Goal: Task Accomplishment & Management: Complete application form

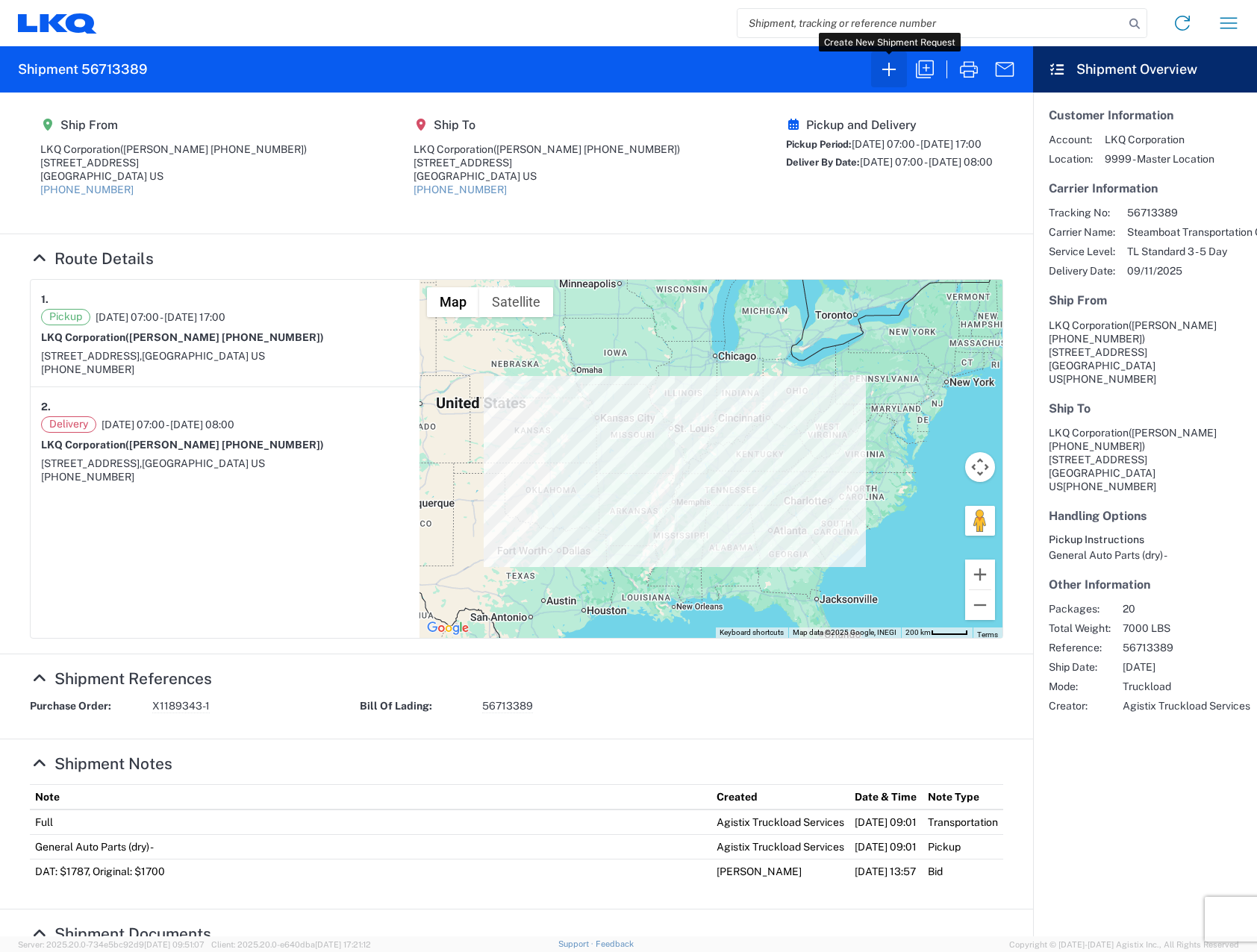
click at [572, 73] on icon "button" at bounding box center [888, 69] width 24 height 24
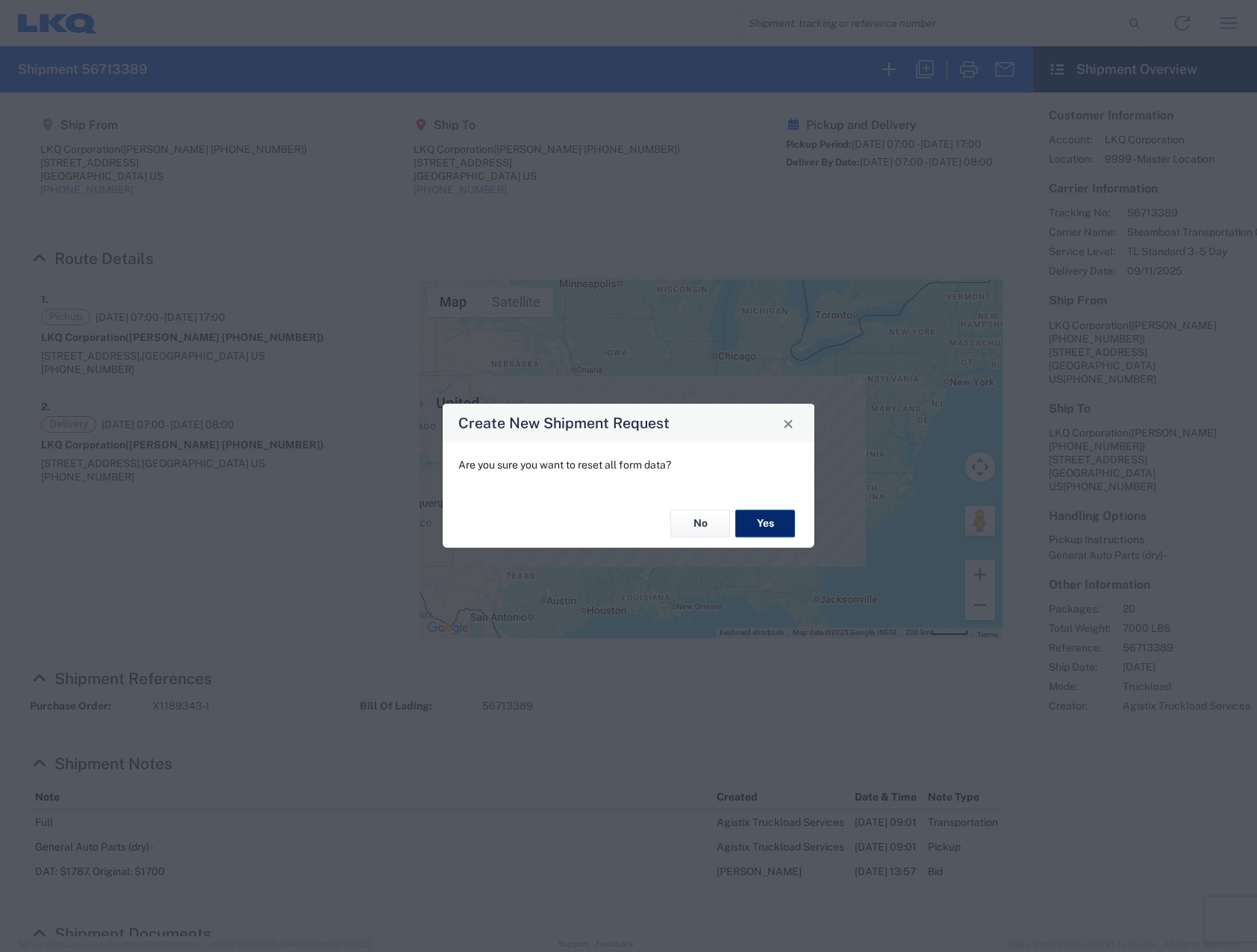
click at [572, 521] on button "Yes" at bounding box center [765, 523] width 60 height 28
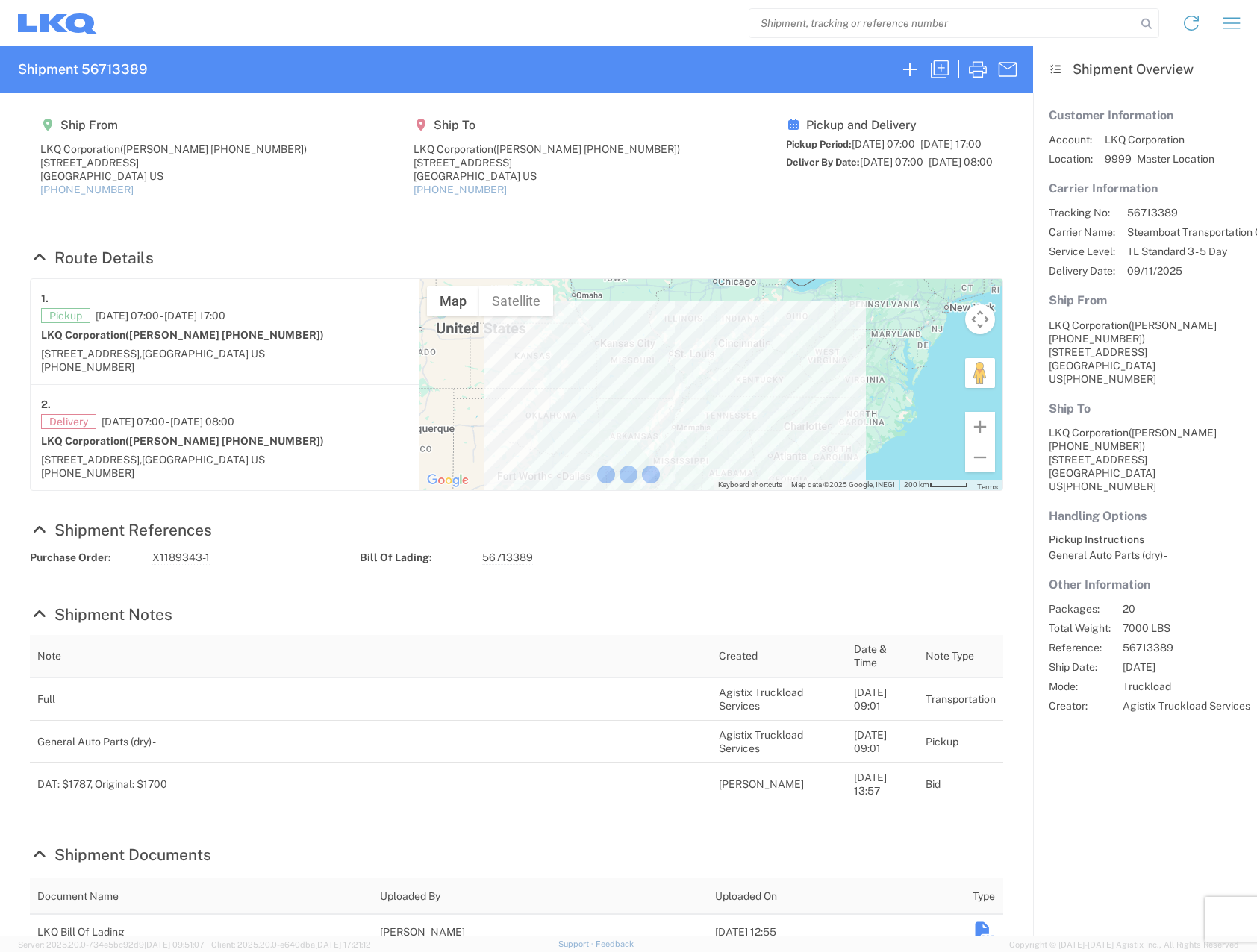
select select "FULL"
select select "LBS"
select select "IN"
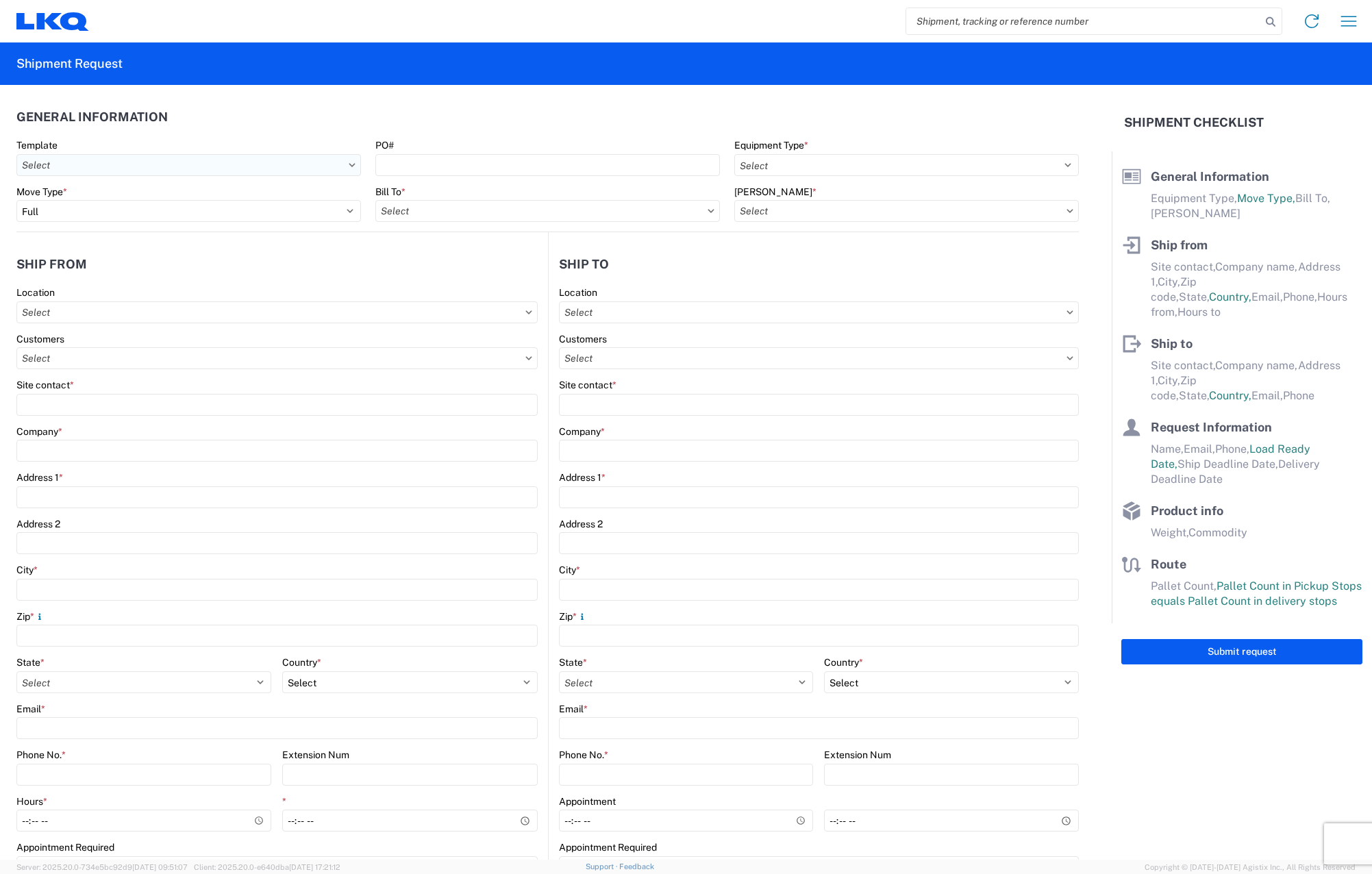
click at [326, 165] on input "text" at bounding box center [188, 165] width 345 height 22
click at [339, 164] on input "text" at bounding box center [188, 165] width 345 height 22
click at [317, 202] on select "Select Full Partial TL" at bounding box center [188, 211] width 345 height 22
click at [16, 200] on select "Select Full Partial TL" at bounding box center [188, 211] width 345 height 22
drag, startPoint x: 695, startPoint y: 223, endPoint x: 699, endPoint y: 217, distance: 7.2
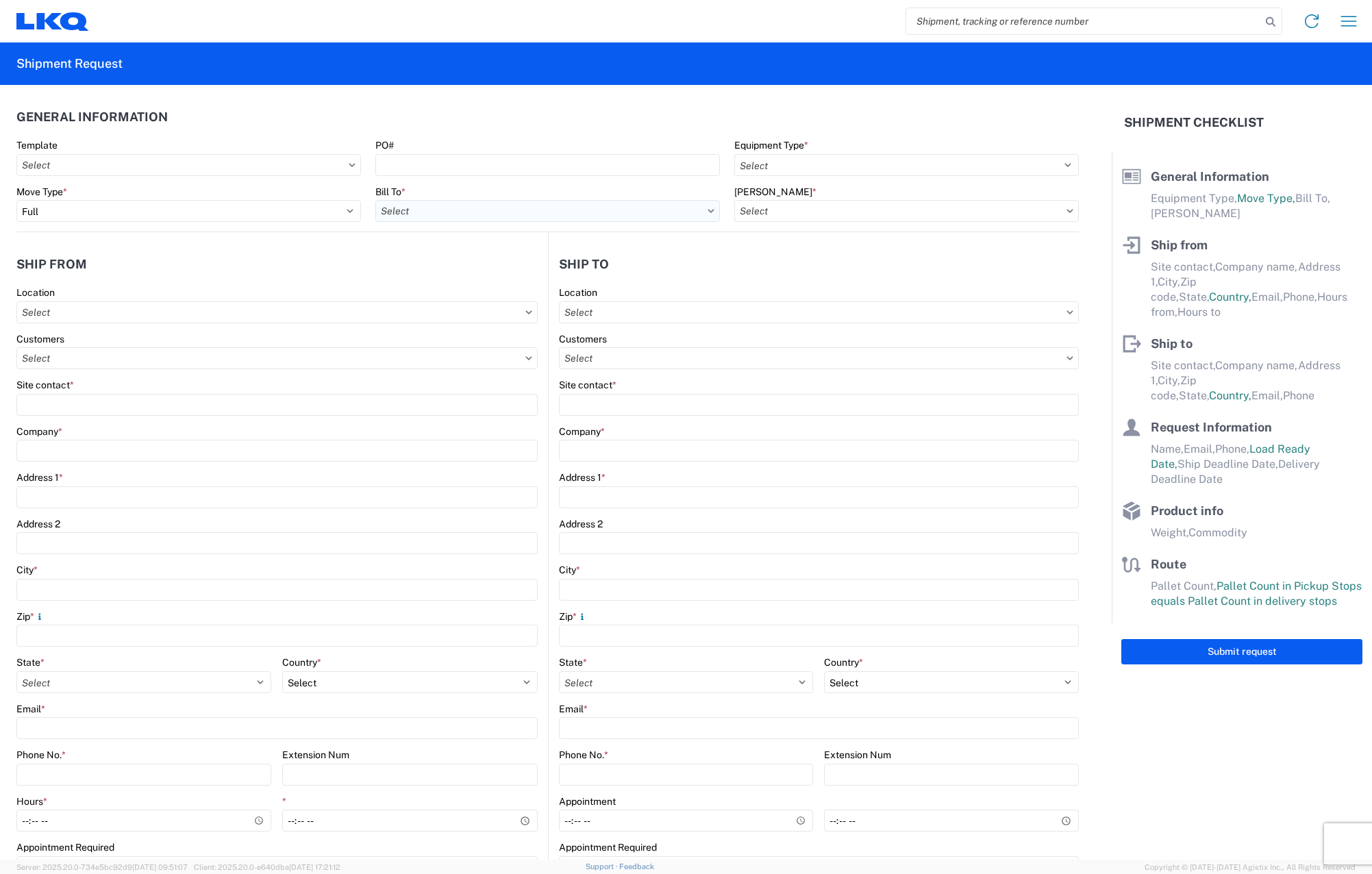
click at [525, 223] on agx-form-control-wrapper-v2 "Bill To *" at bounding box center [547, 208] width 359 height 47
click at [525, 216] on input "text" at bounding box center [548, 211] width 345 height 22
type input "3051"
click at [491, 270] on div "3051 - Alsip" at bounding box center [495, 272] width 240 height 22
type input "3051 - Alsip"
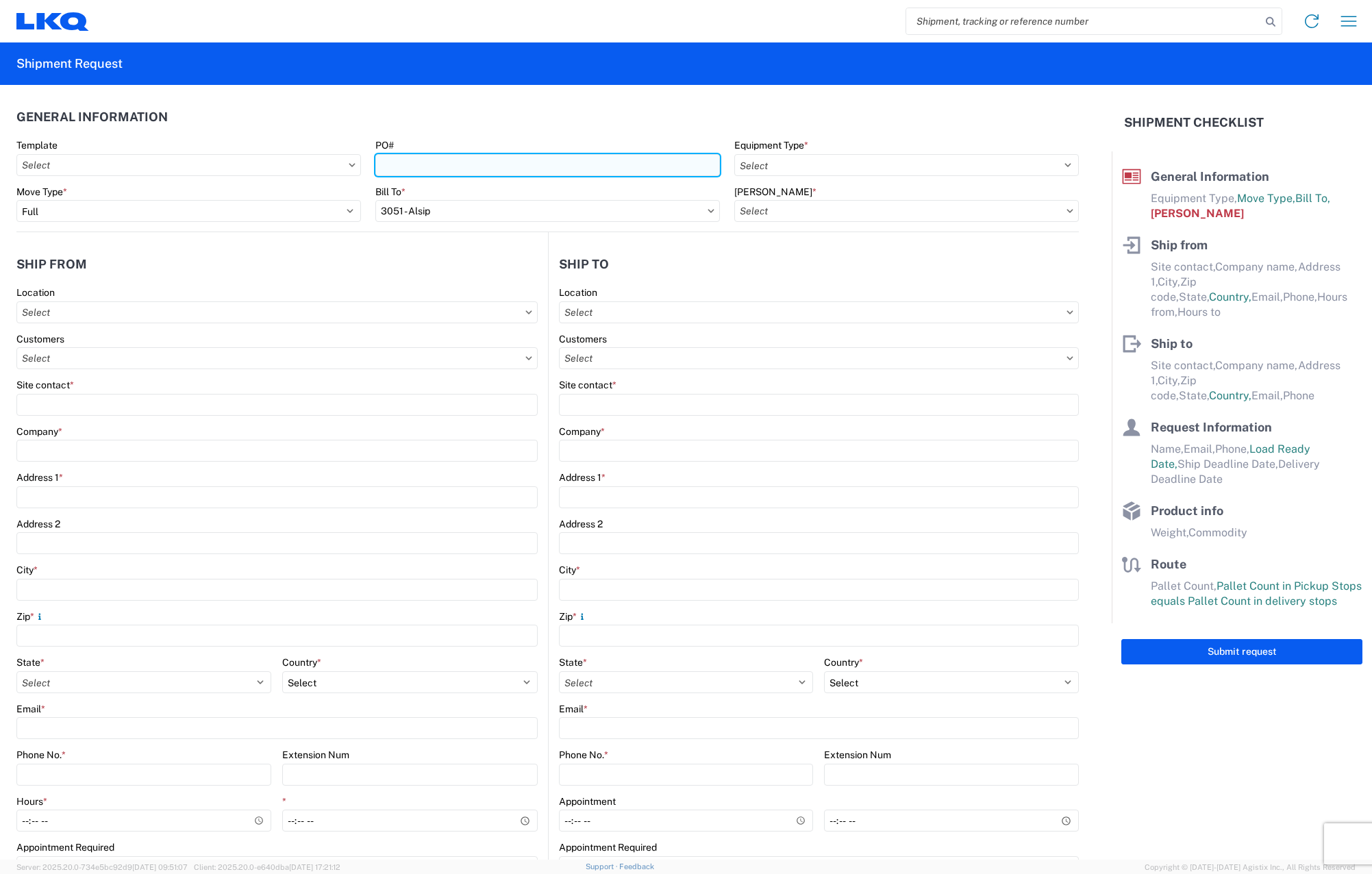
click at [513, 165] on input "PO#" at bounding box center [548, 165] width 345 height 22
type input "x"
type input "X1197313-4"
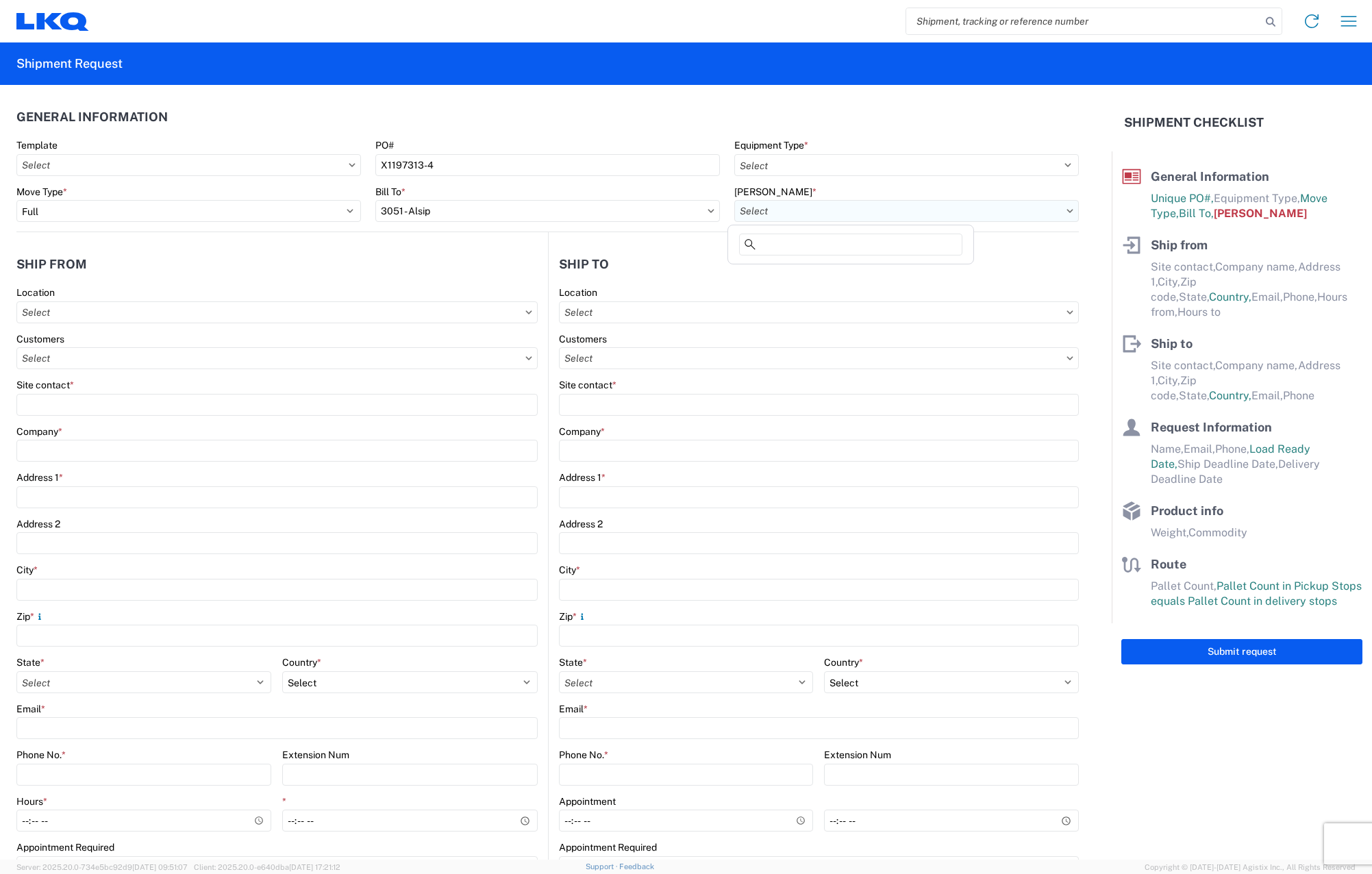
click at [525, 205] on input "text" at bounding box center [906, 211] width 345 height 22
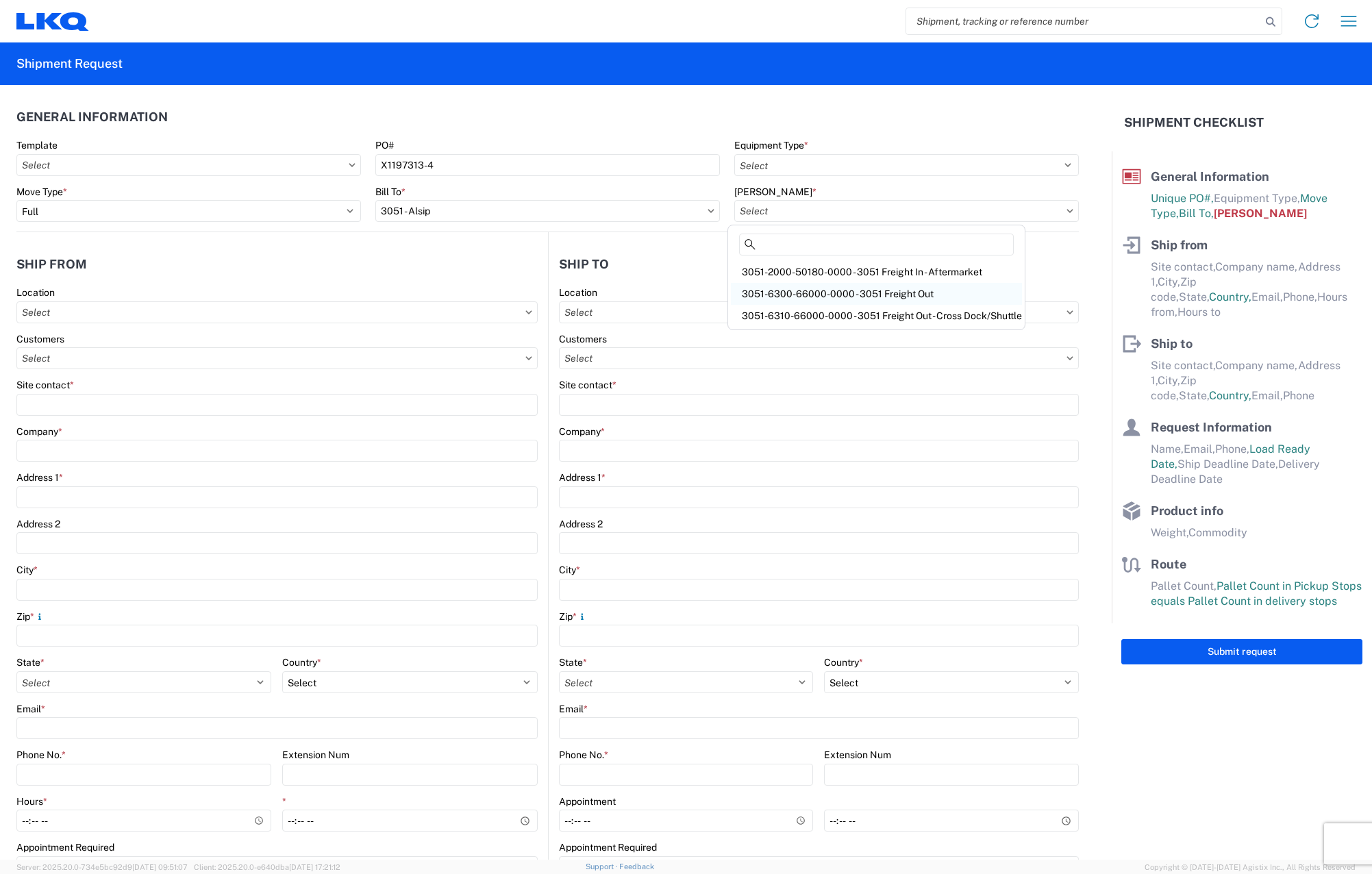
click at [525, 287] on div "3051-6300-66000-0000 - 3051 Freight Out" at bounding box center [876, 293] width 291 height 22
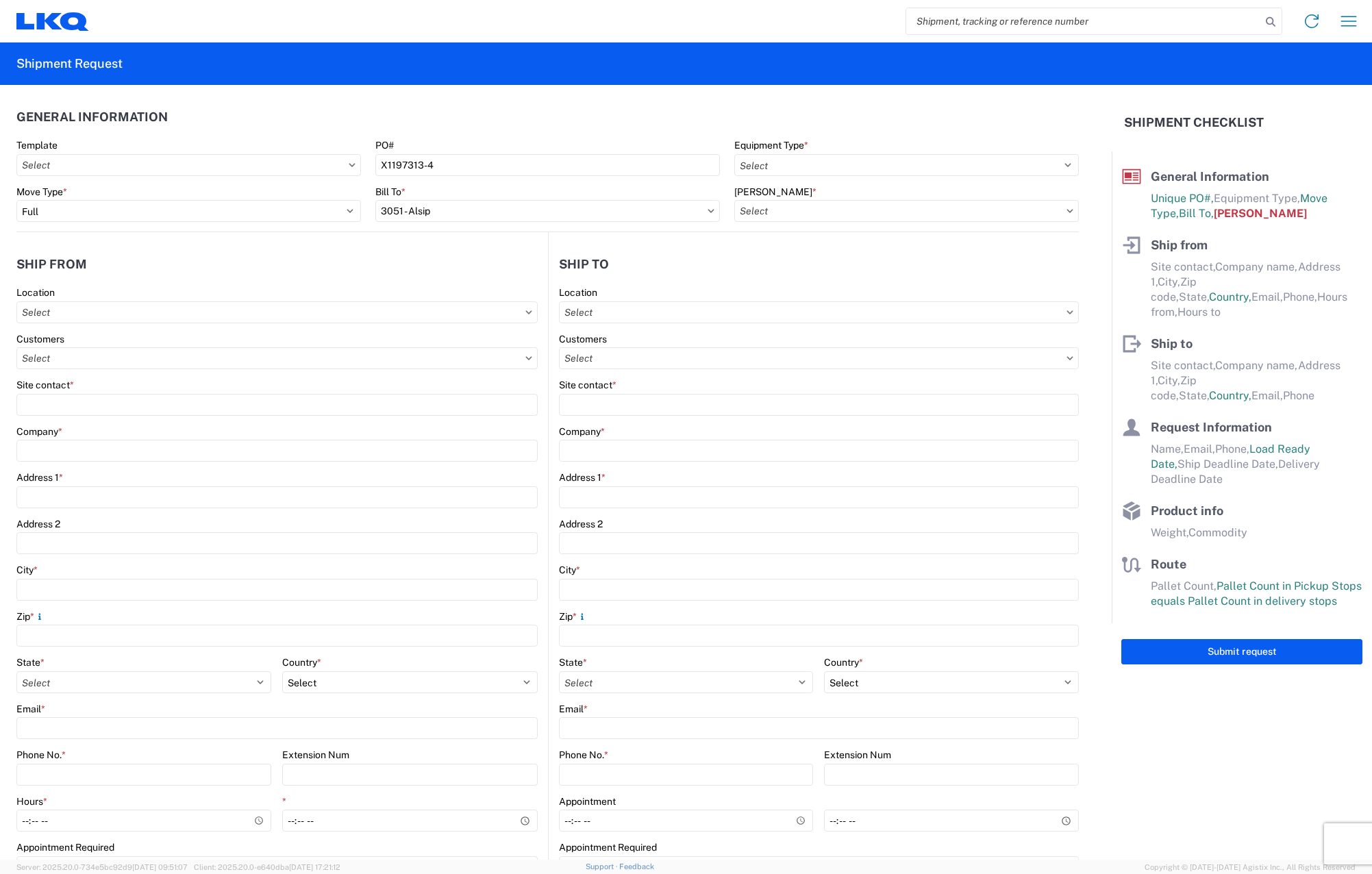
type input "3051-6300-66000-0000 - 3051 Freight Out"
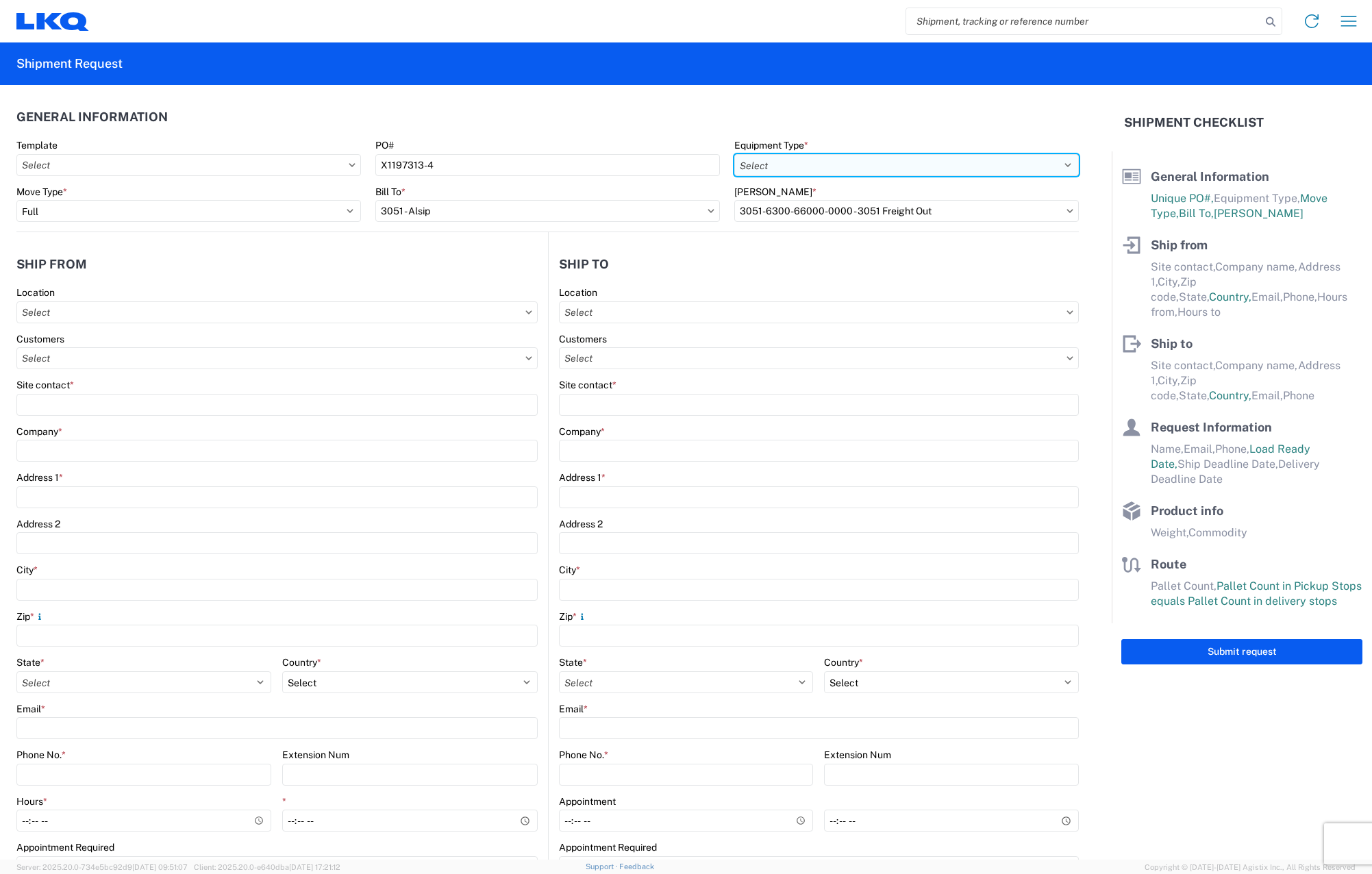
click at [525, 158] on select "Select 53’ Dry Van Flatbed Dropdeck (van) Lowboy (flatbed) Rail" at bounding box center [906, 165] width 345 height 22
select select "STDV"
click at [525, 154] on select "Select 53’ Dry Van Flatbed Dropdeck (van) Lowboy (flatbed) Rail" at bounding box center [906, 165] width 345 height 22
click at [116, 306] on input "text" at bounding box center [277, 312] width 521 height 22
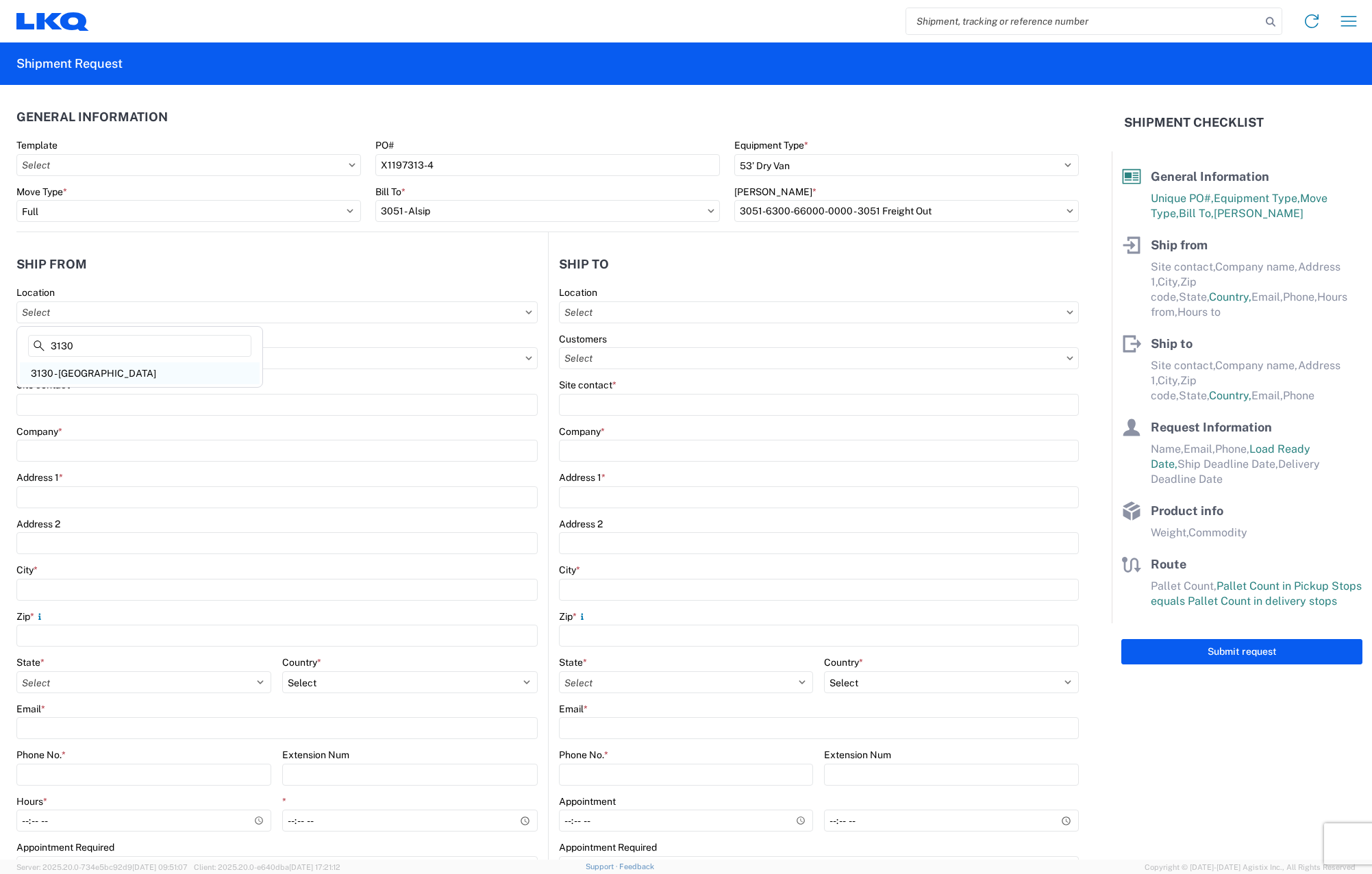
type input "3130"
click at [103, 376] on div "3130 - [GEOGRAPHIC_DATA]" at bounding box center [139, 373] width 240 height 22
type input "3130 - [GEOGRAPHIC_DATA]"
type input "LKQ Corporation"
type input "[STREET_ADDRESS]"
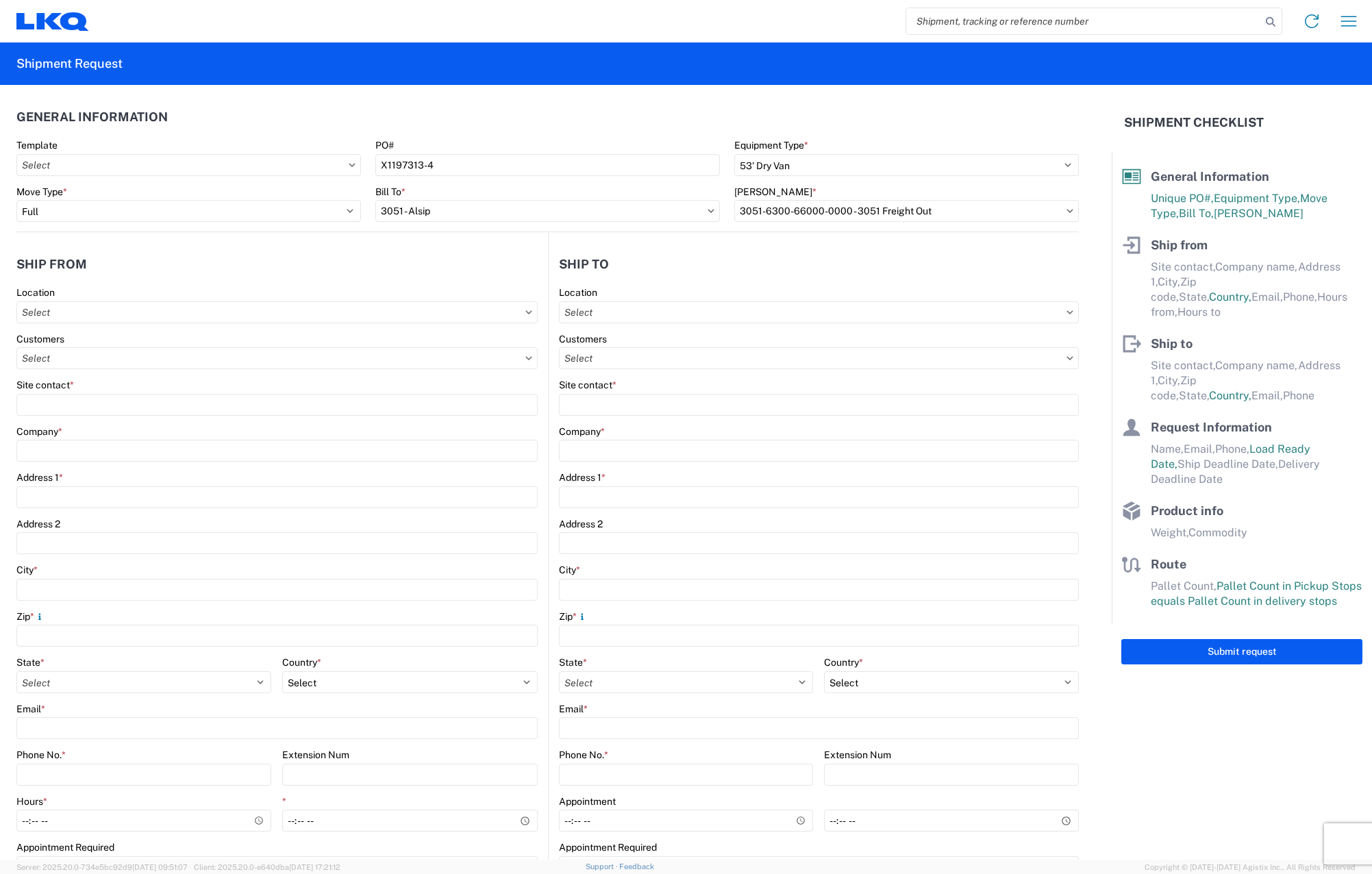
type input "Charlotte"
type input "28208"
select select "NC"
select select "US"
type input "[PHONE_NUMBER]"
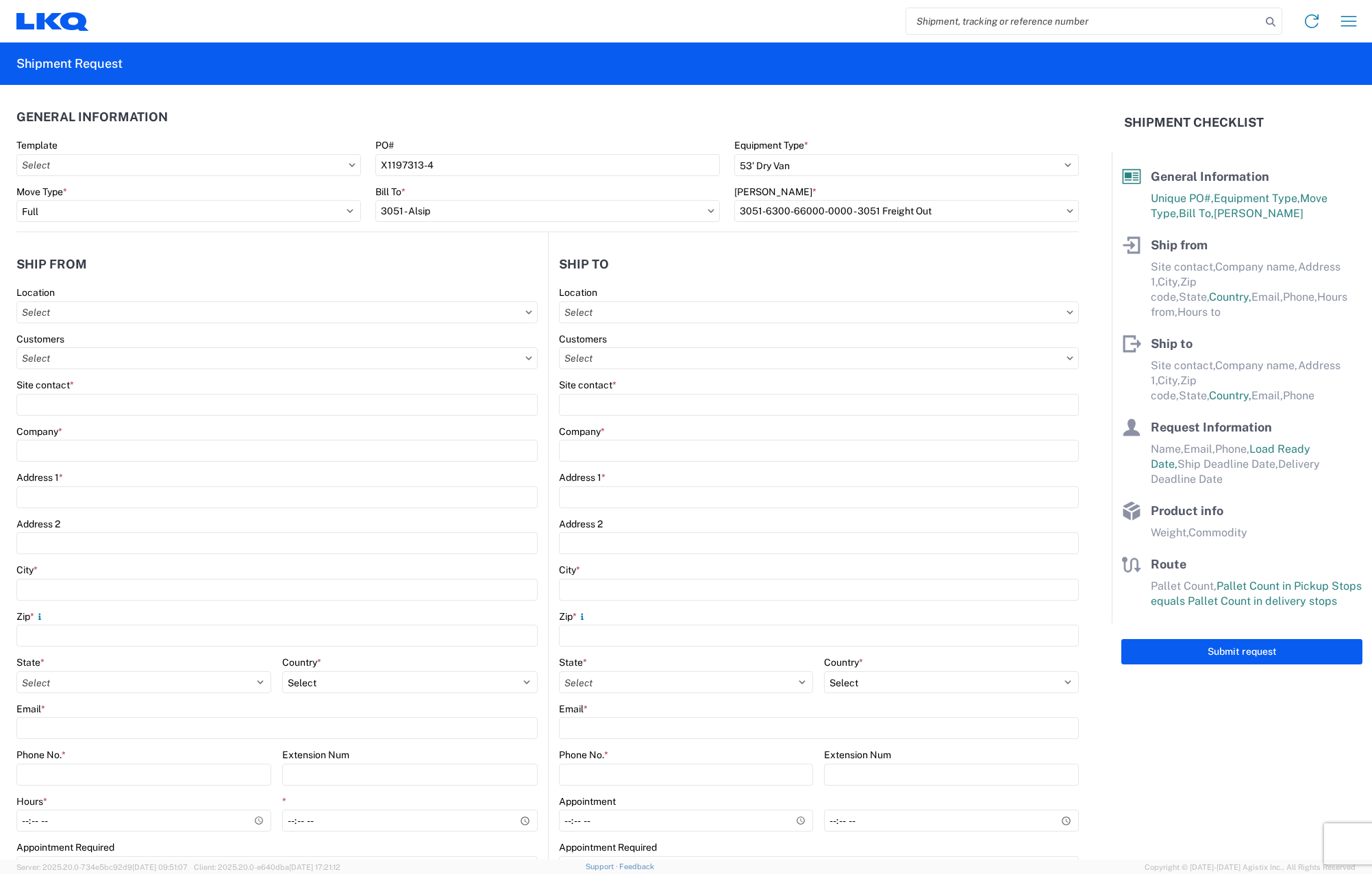
type input "07:00"
type input "17:00"
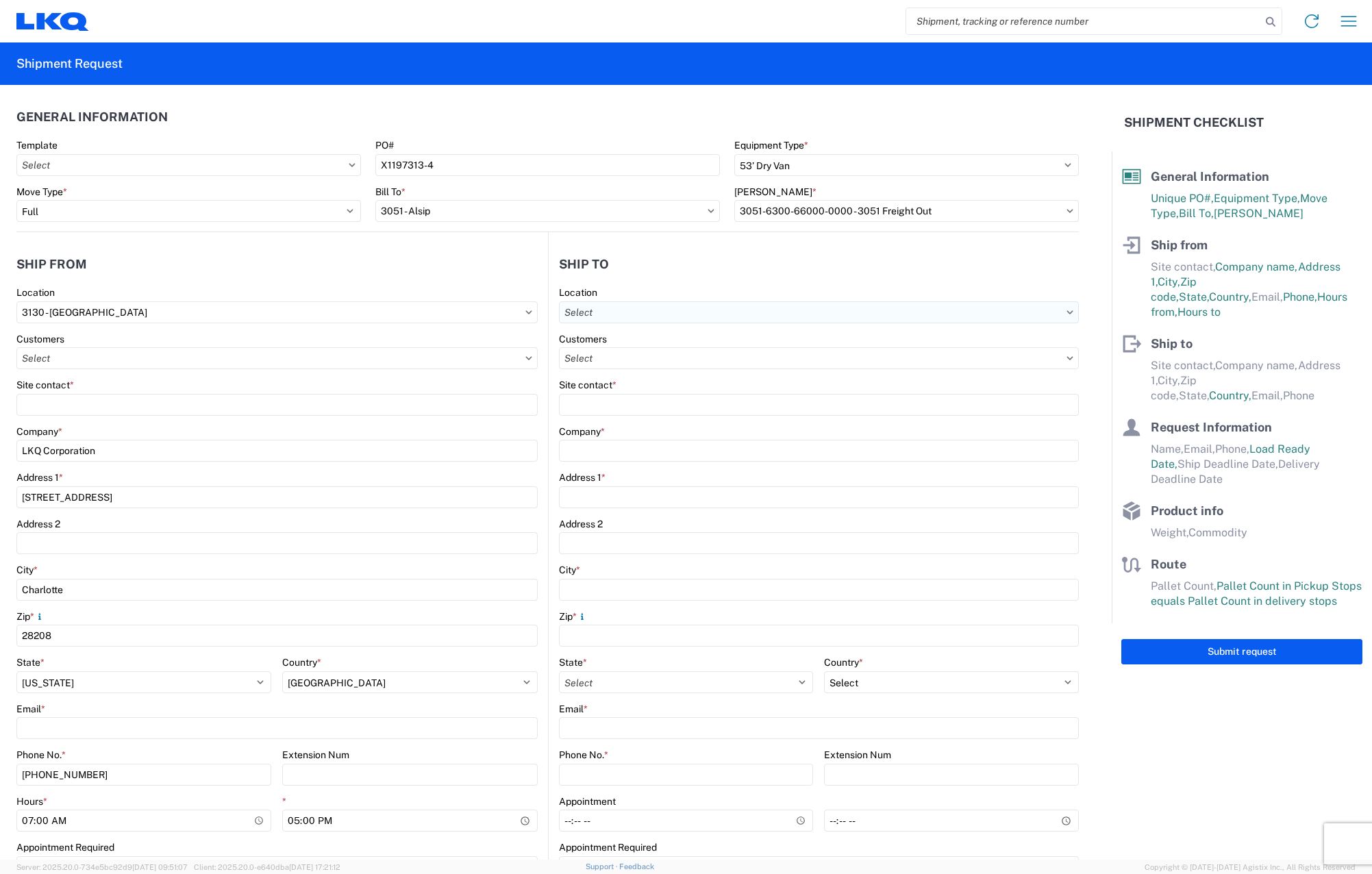
click at [525, 322] on input "text" at bounding box center [819, 312] width 520 height 22
type input "3051"
click at [525, 378] on div "3051 - Alsip" at bounding box center [676, 373] width 240 height 22
type input "3051 - Alsip"
type input "3051 Alsip"
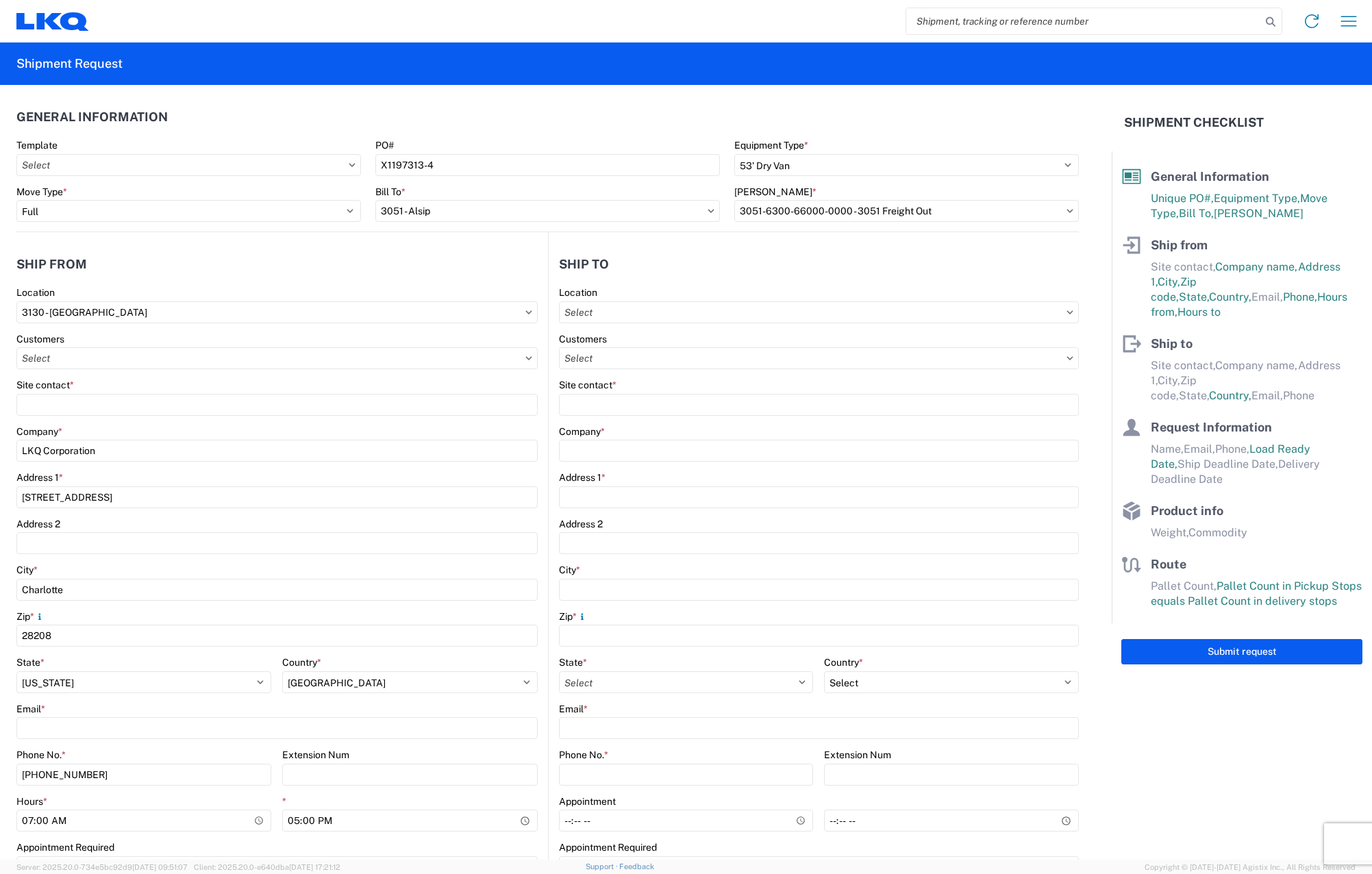
type input "[STREET_ADDRESS]"
type input "Alsip"
type input "60803"
select select "US"
type input "[PHONE_NUMBER]"
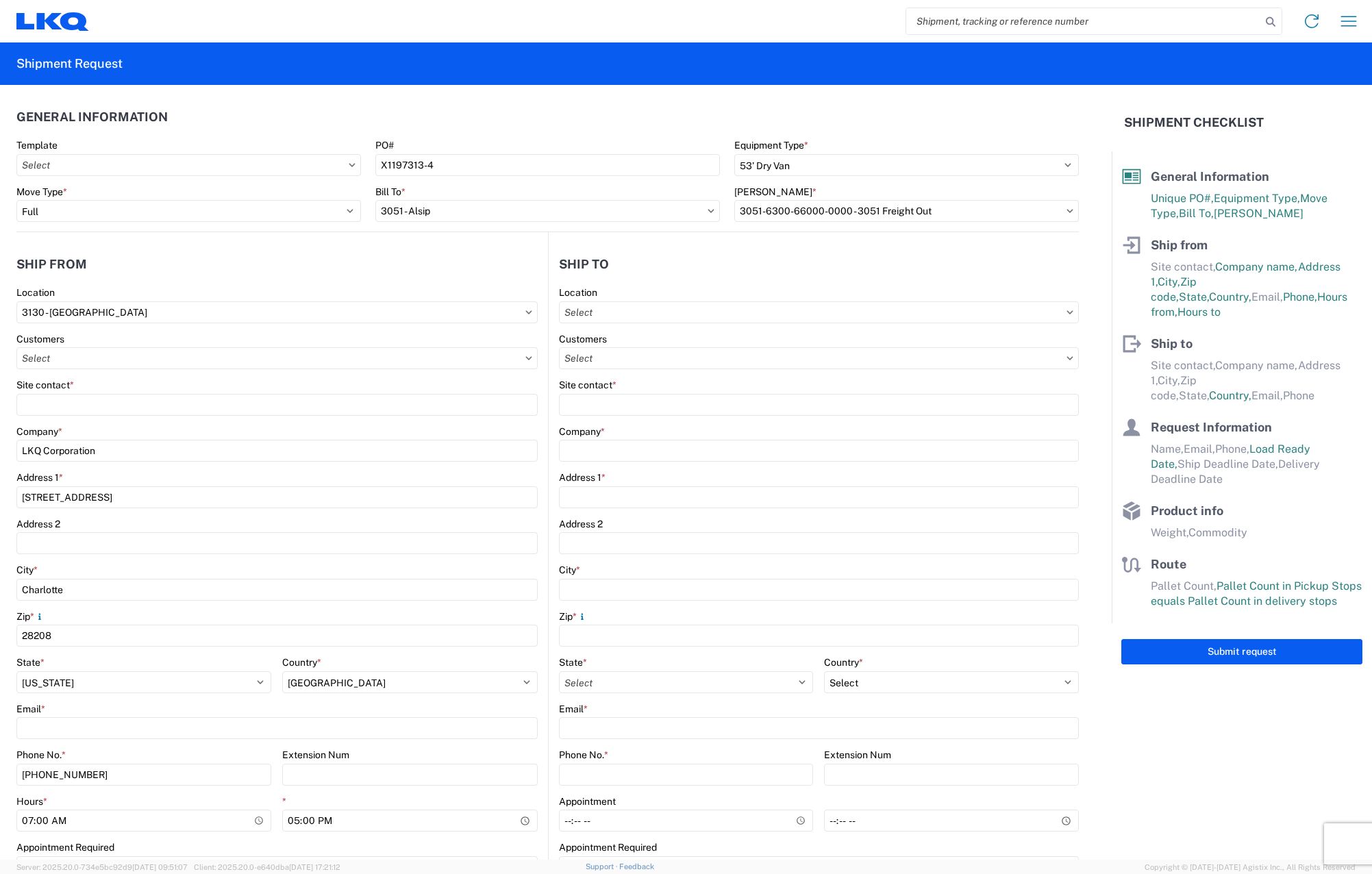
type input "07:00"
type input "17:00"
select select "IL"
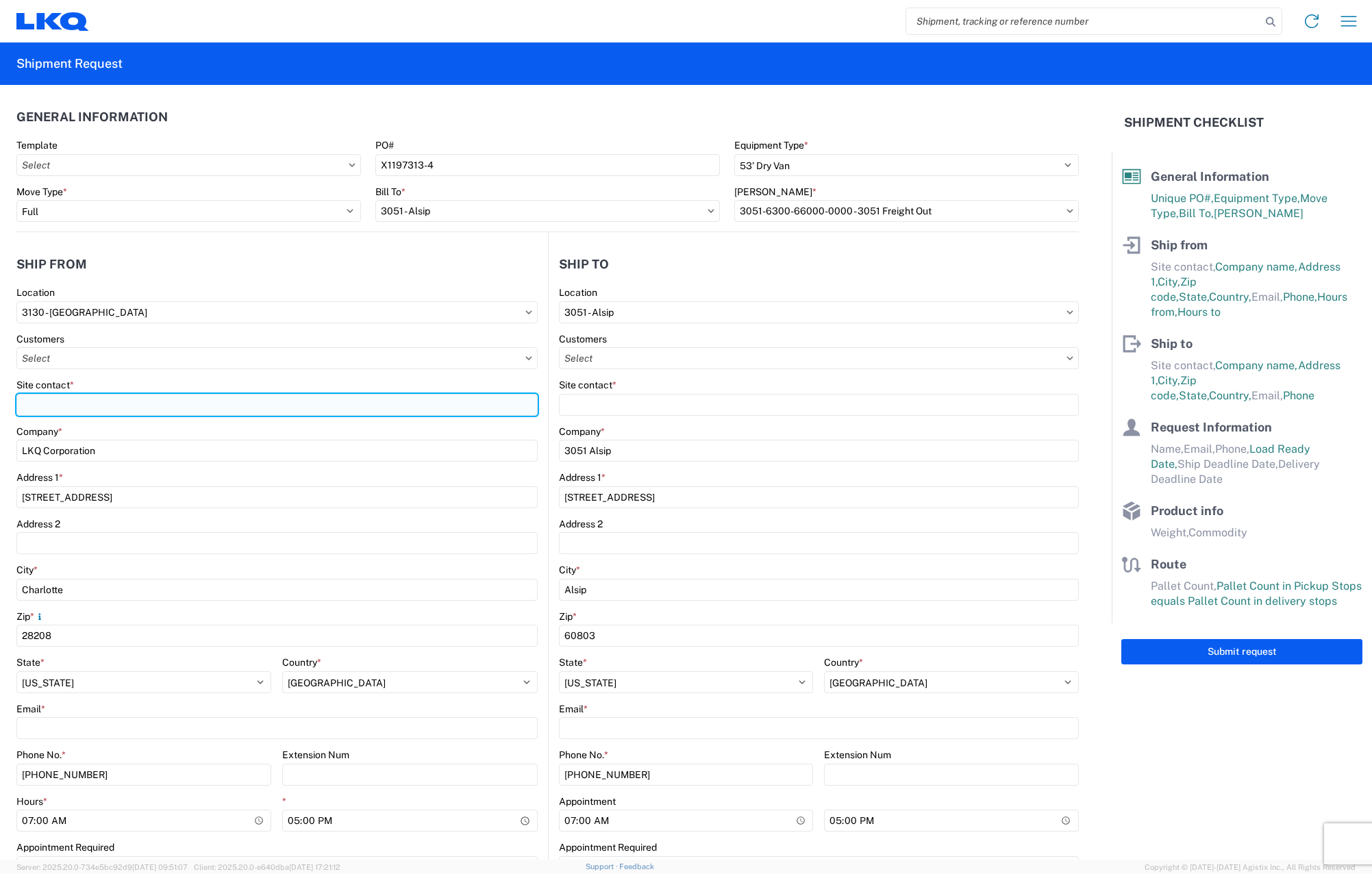
click at [159, 410] on input "Site contact *" at bounding box center [277, 404] width 521 height 22
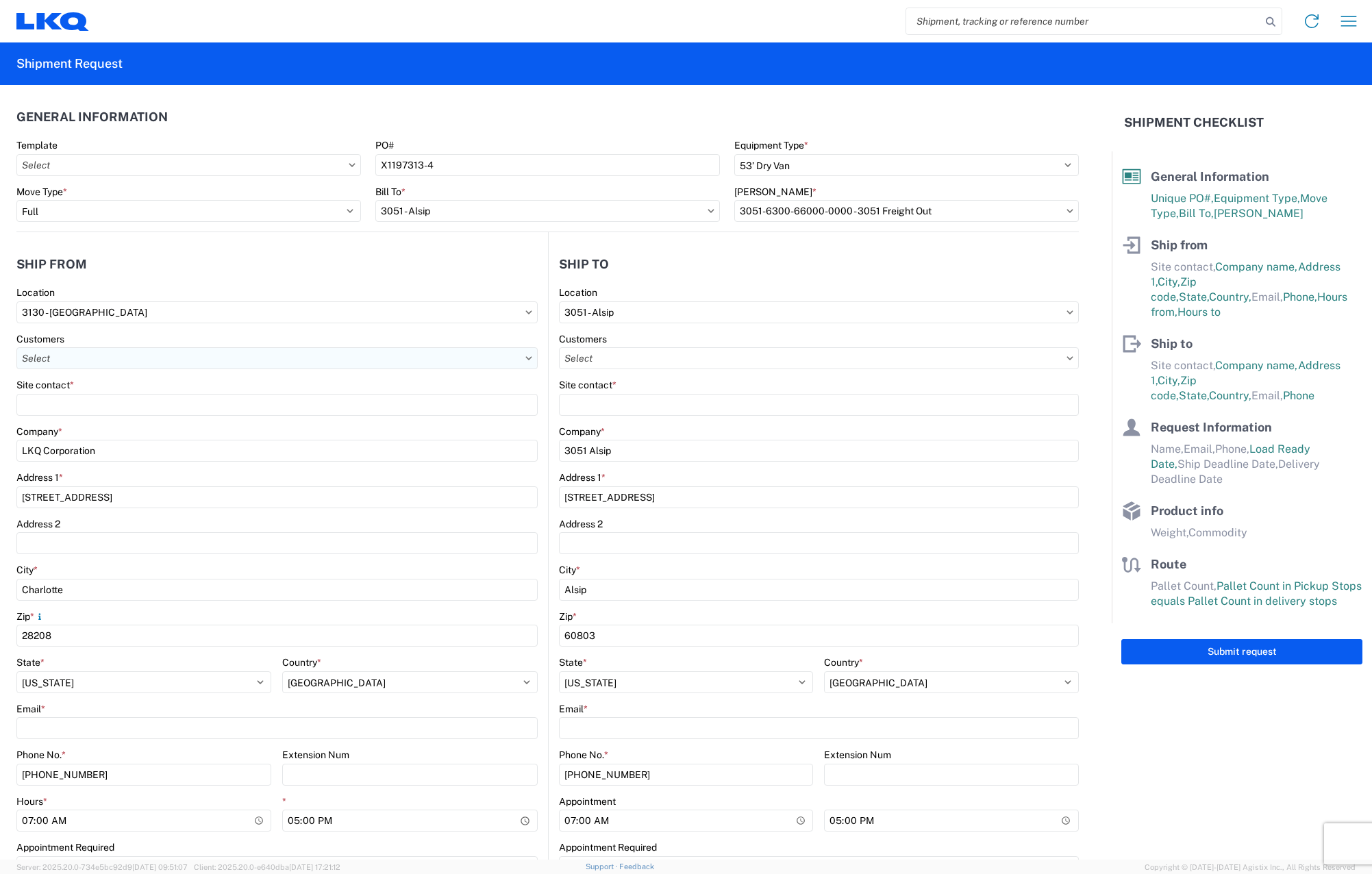
click at [187, 365] on input "text" at bounding box center [277, 358] width 521 height 22
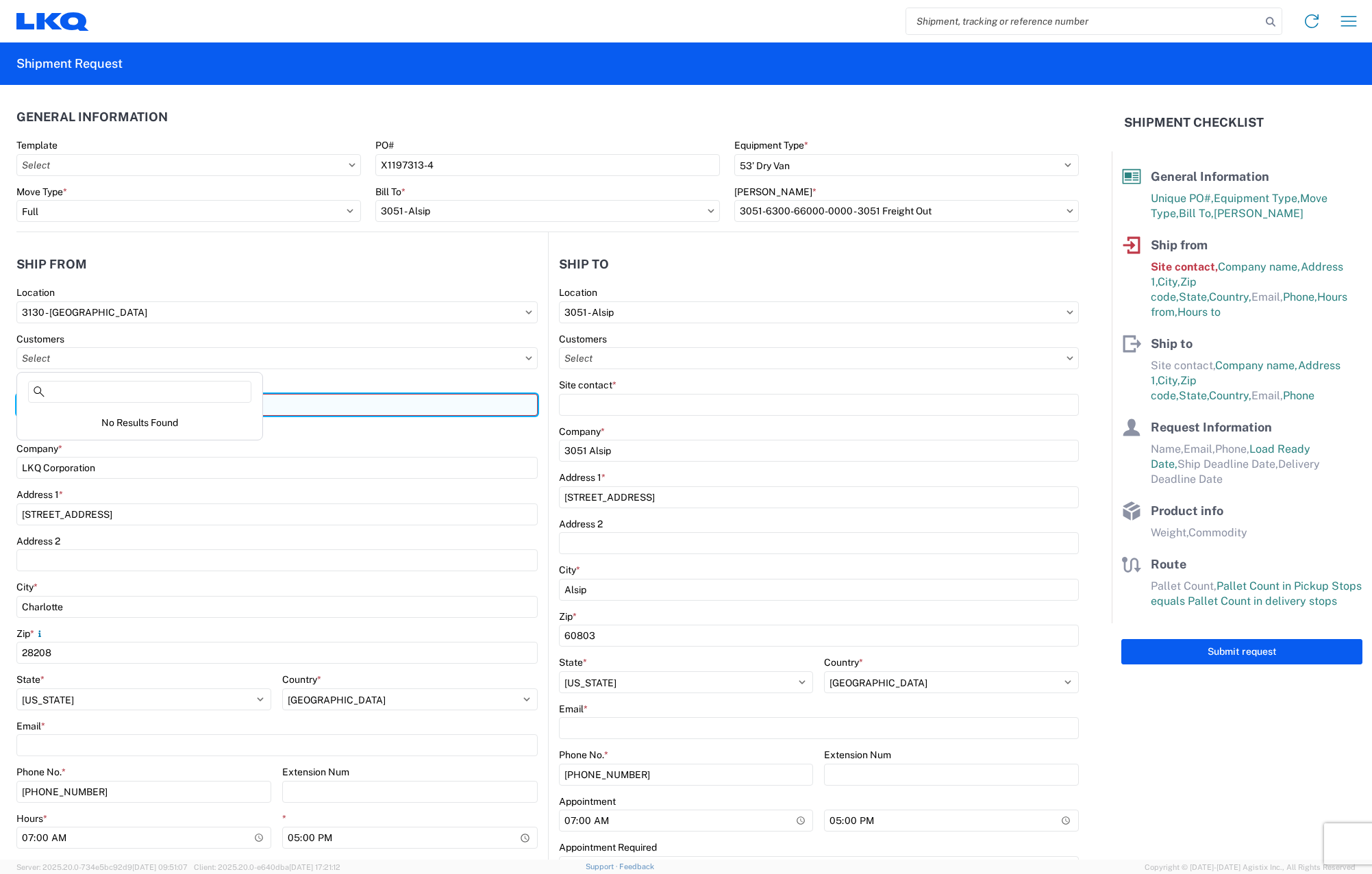
click at [296, 413] on input "Site contact *" at bounding box center [277, 404] width 521 height 22
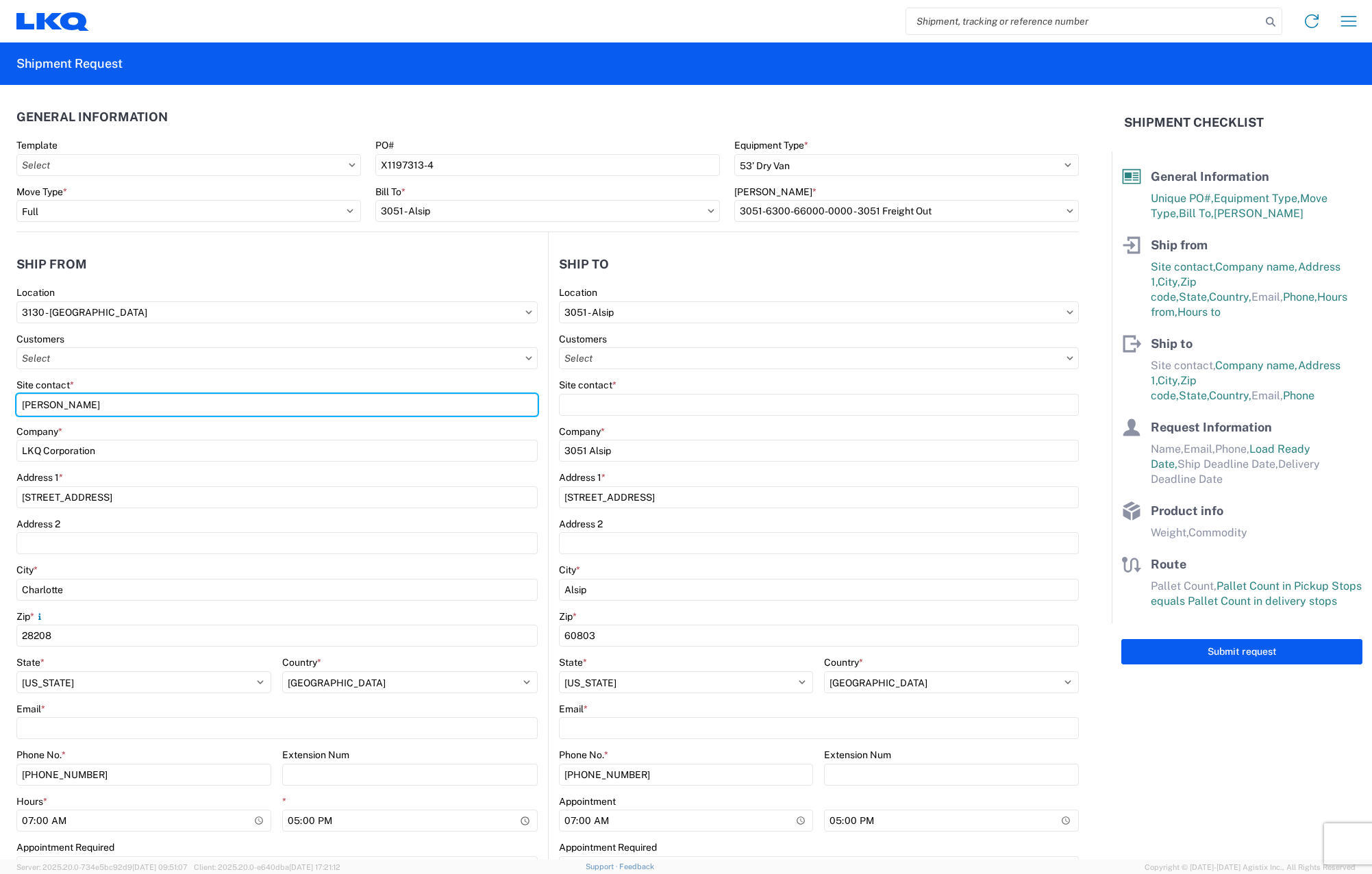
type input "[PERSON_NAME]"
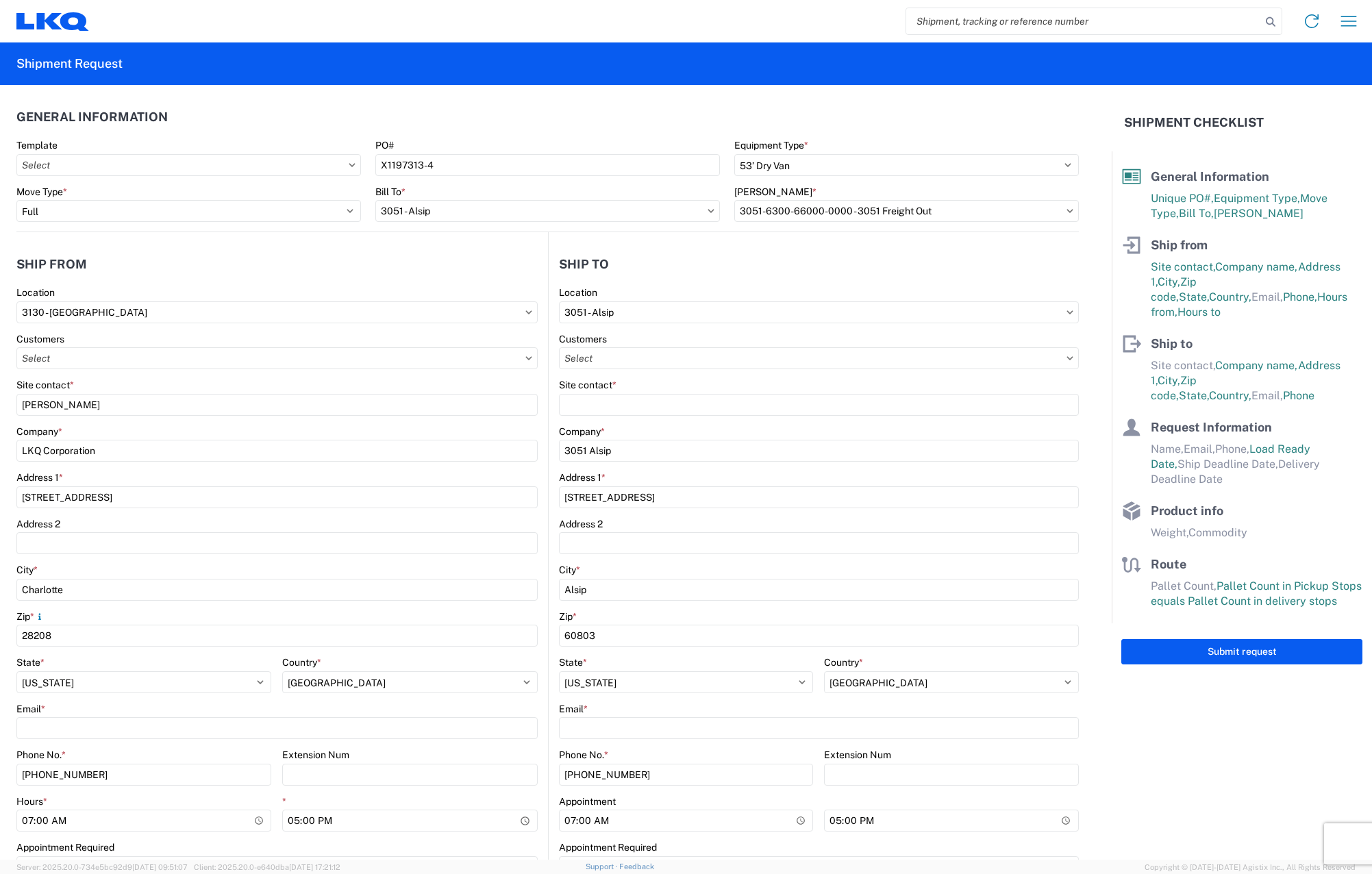
click at [525, 392] on div "Site contact *" at bounding box center [819, 397] width 520 height 37
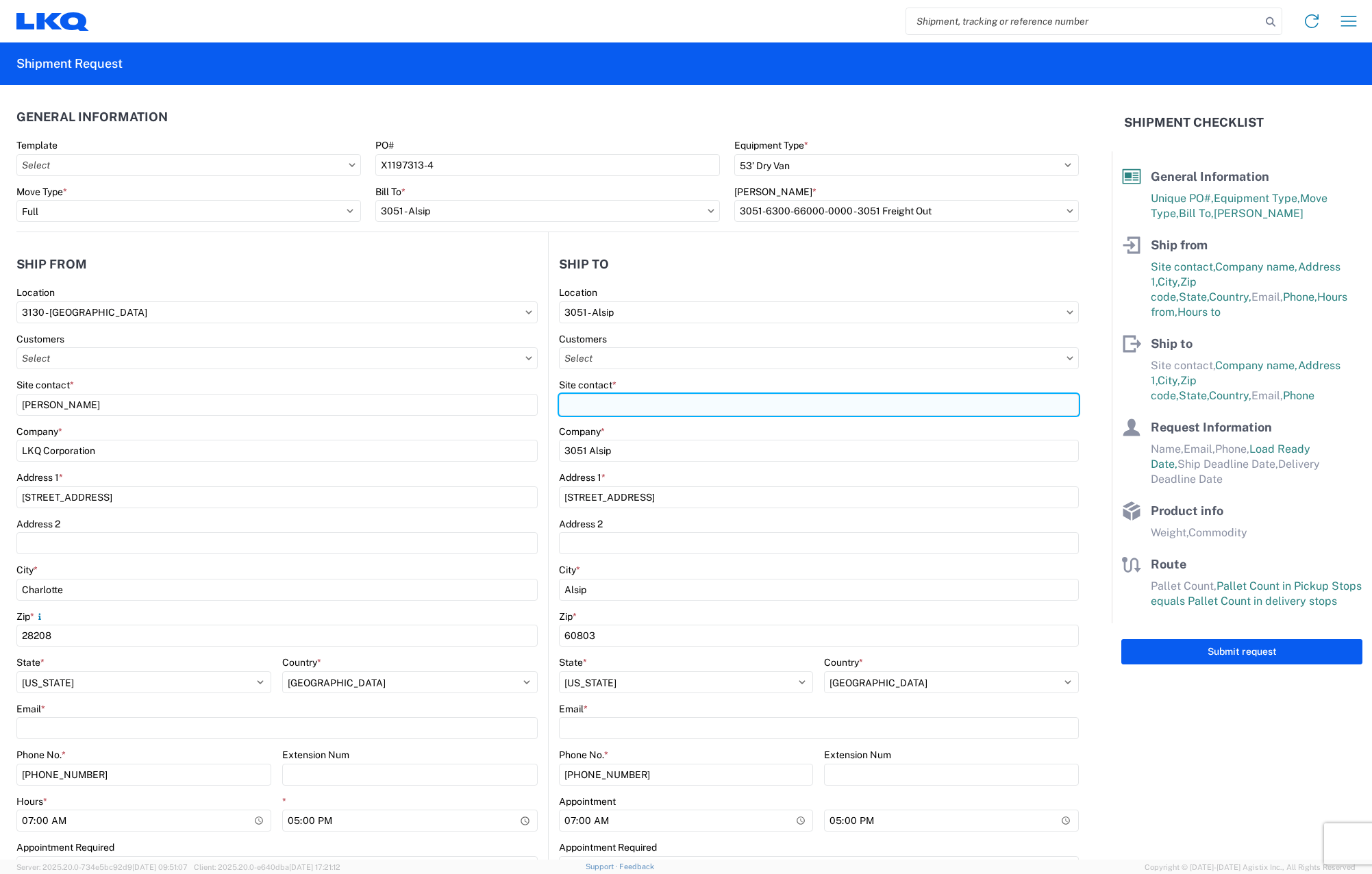
click at [525, 404] on input "Site contact *" at bounding box center [819, 404] width 520 height 22
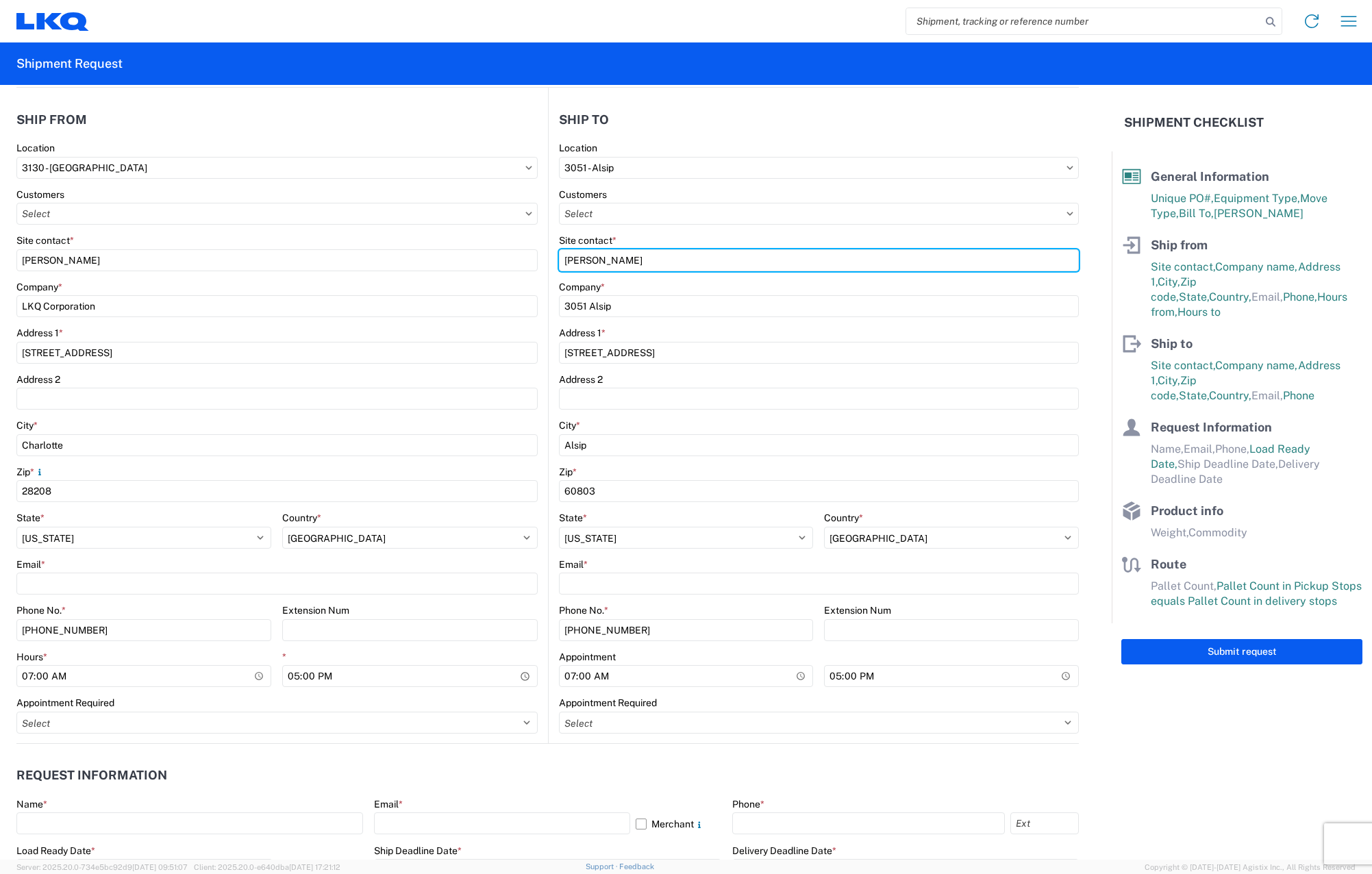
scroll to position [205, 0]
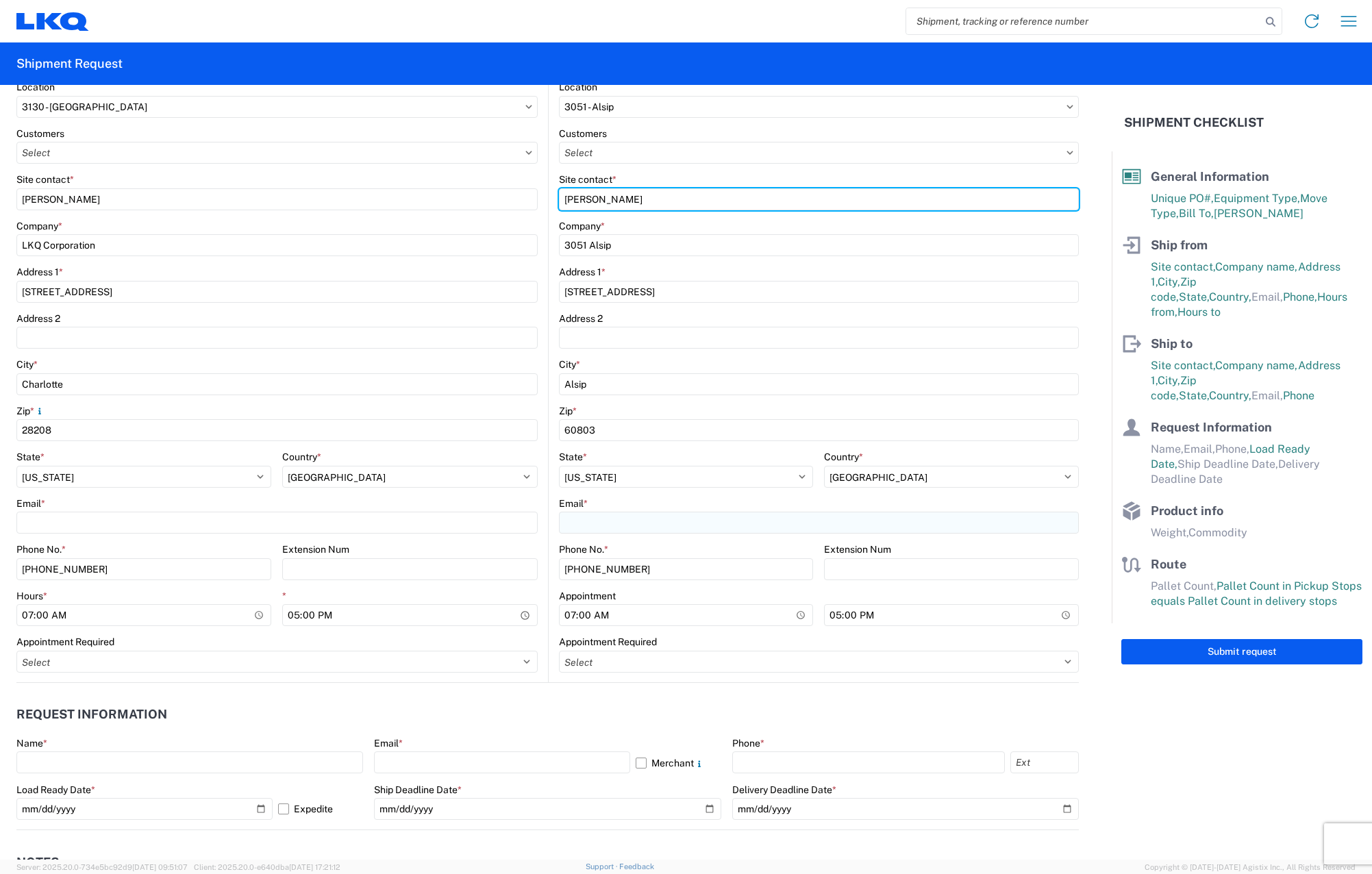
type input "[PERSON_NAME]"
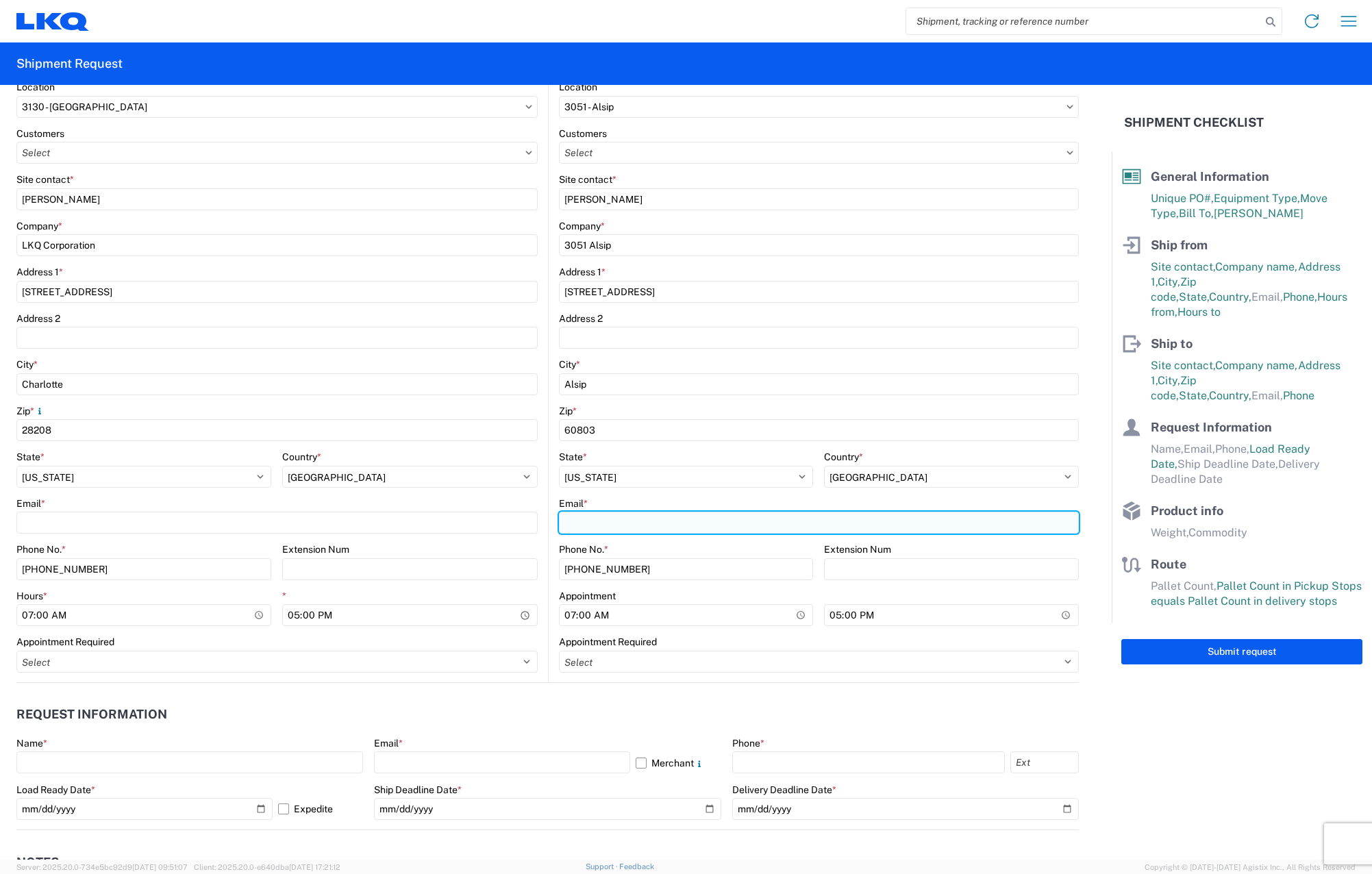
click at [525, 520] on input "Email *" at bounding box center [819, 522] width 520 height 22
type input "[EMAIL_ADDRESS][DOMAIN_NAME]"
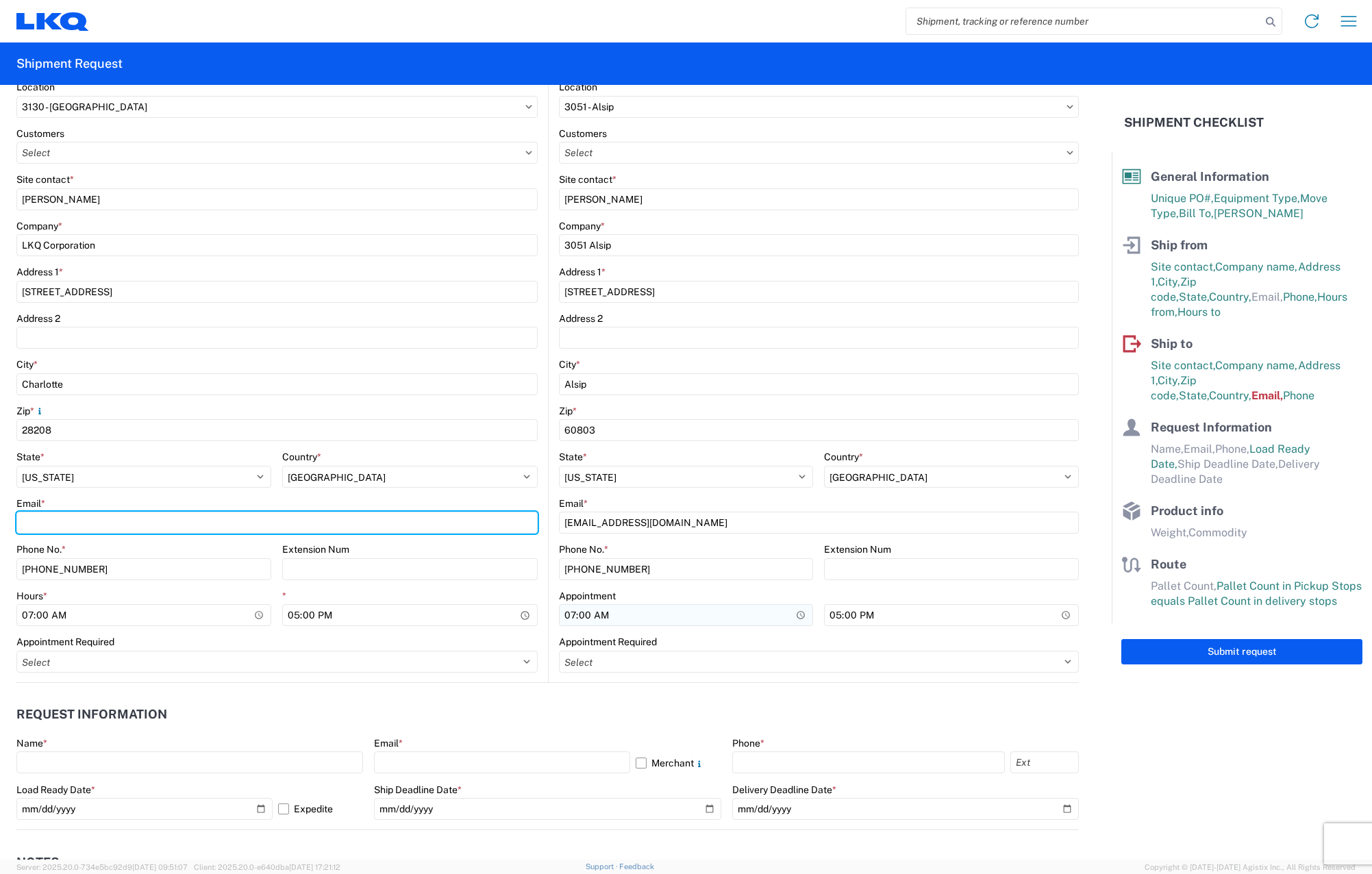
type input "[EMAIL_ADDRESS][DOMAIN_NAME]"
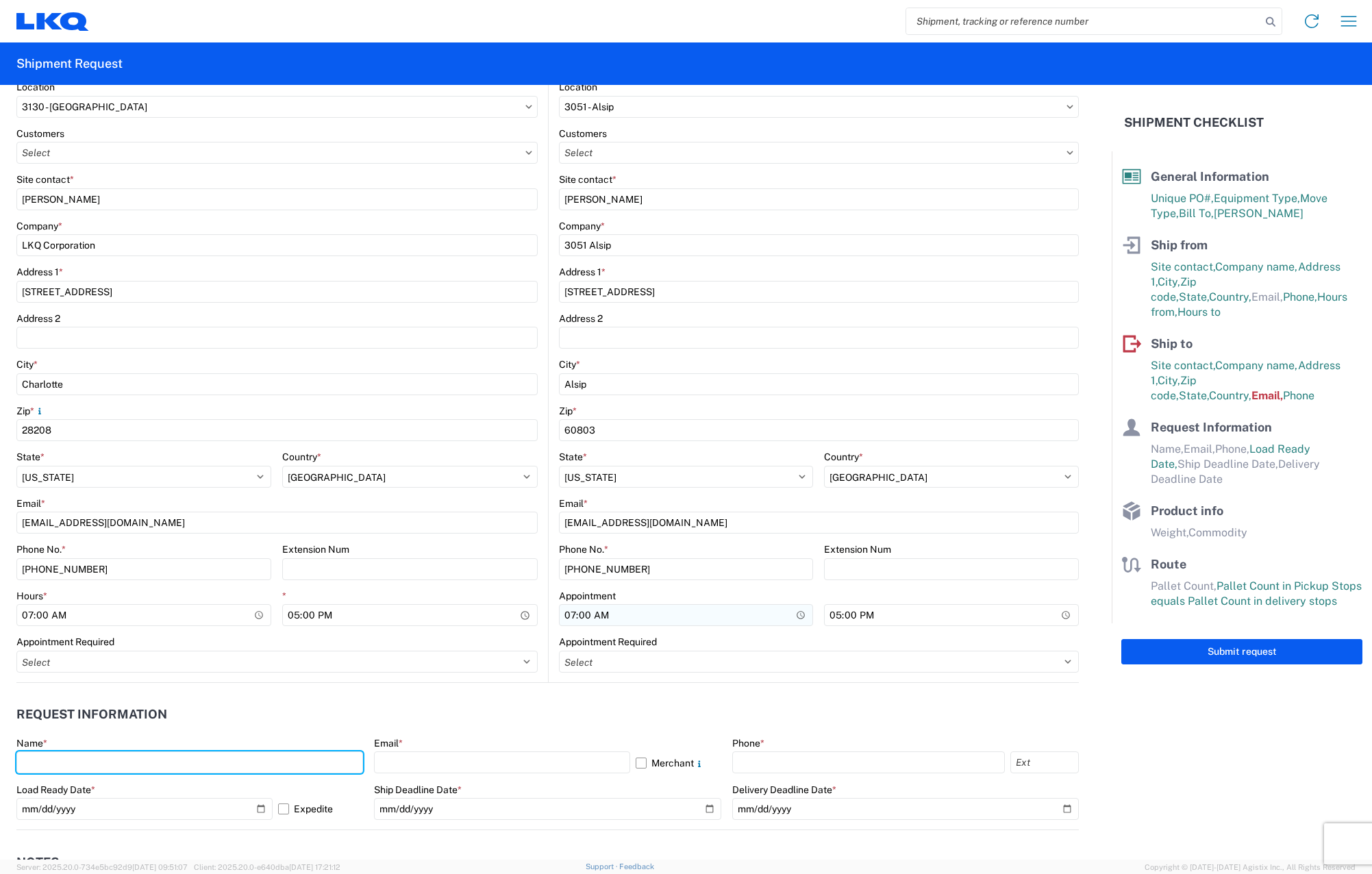
type input "[PERSON_NAME]"
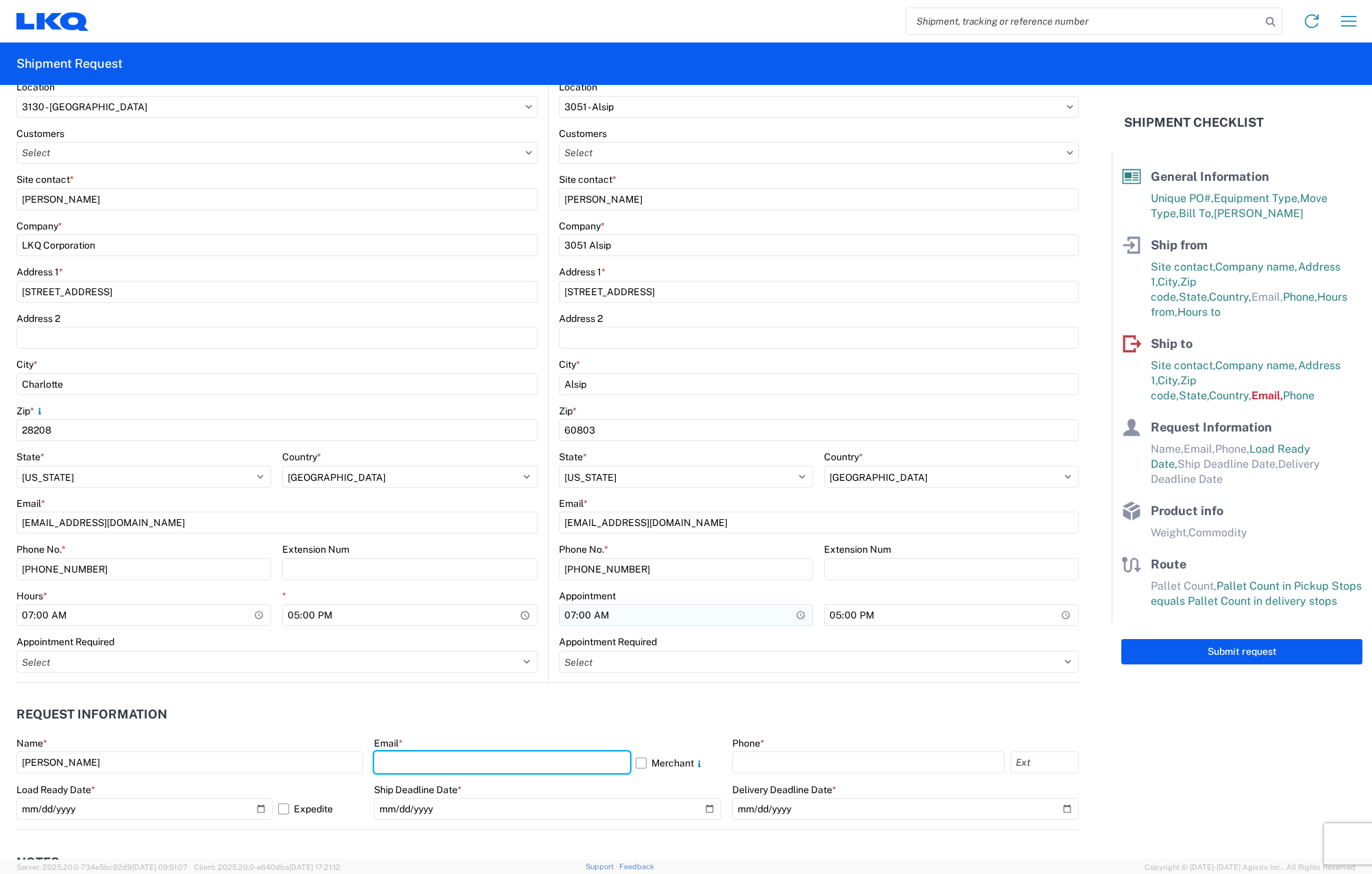
type input "[EMAIL_ADDRESS][DOMAIN_NAME]"
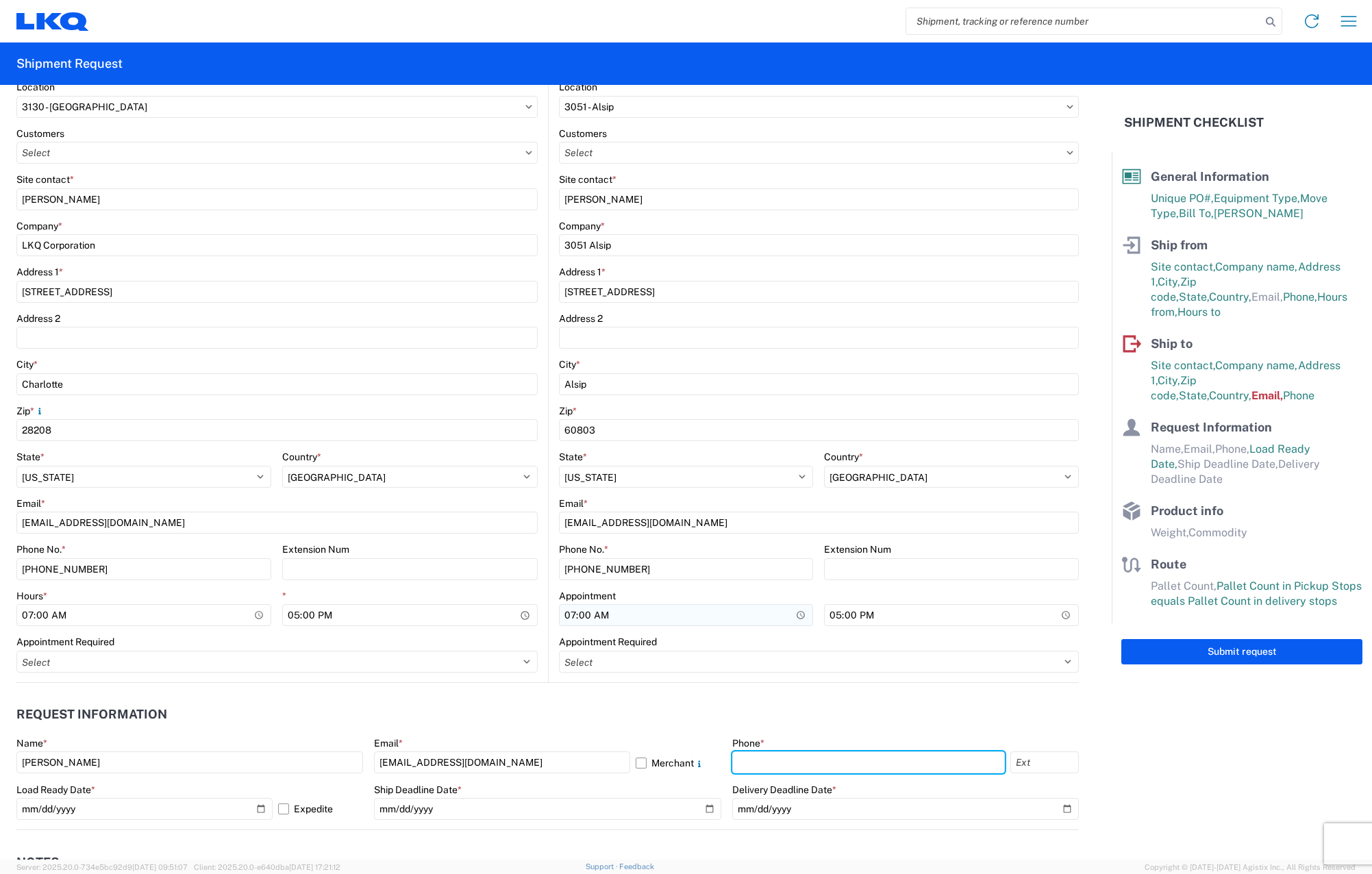
type input "7046203450"
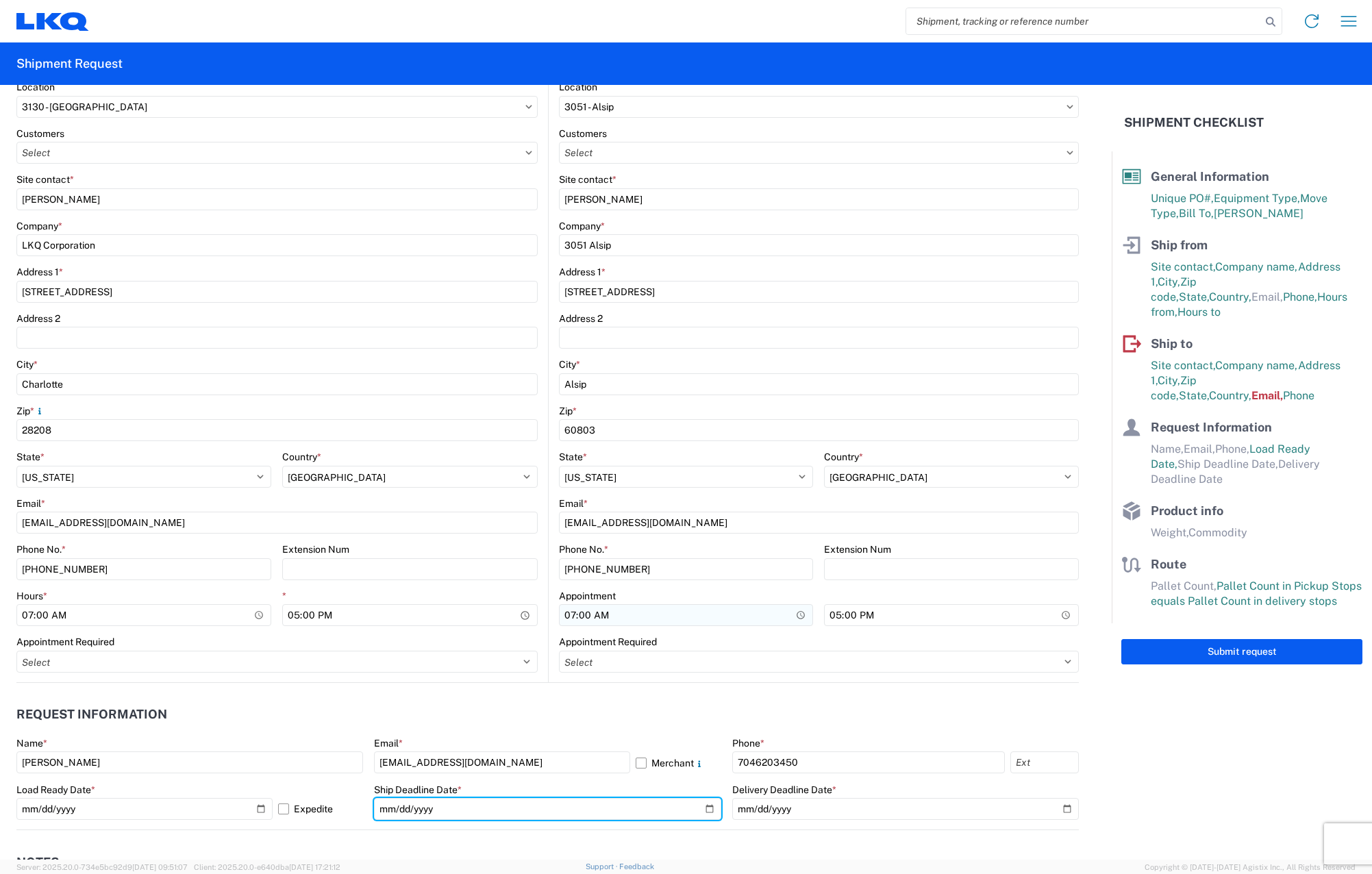
type input "[DATE]"
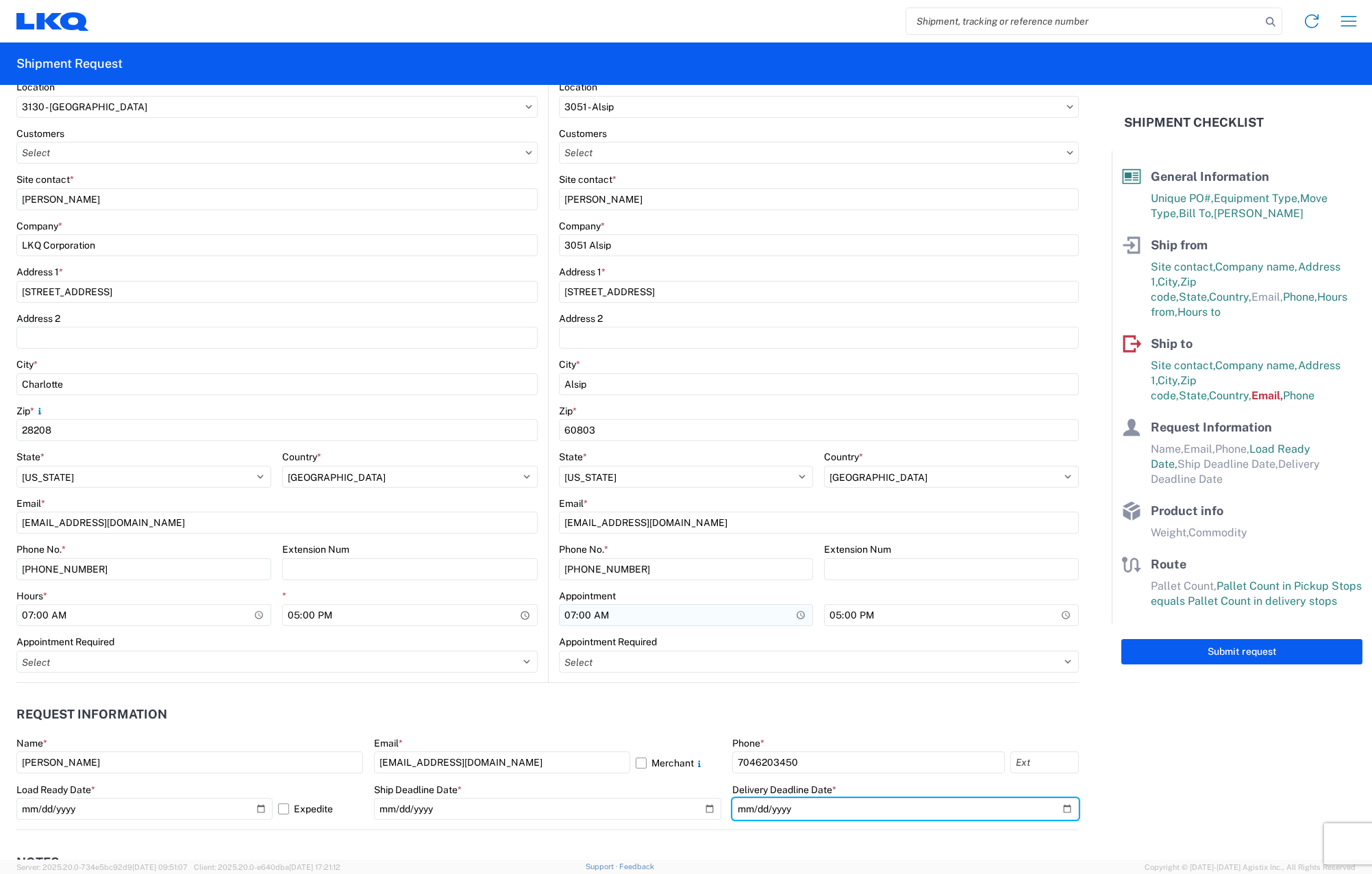
type input "[DATE]"
type input "3000"
type input "20"
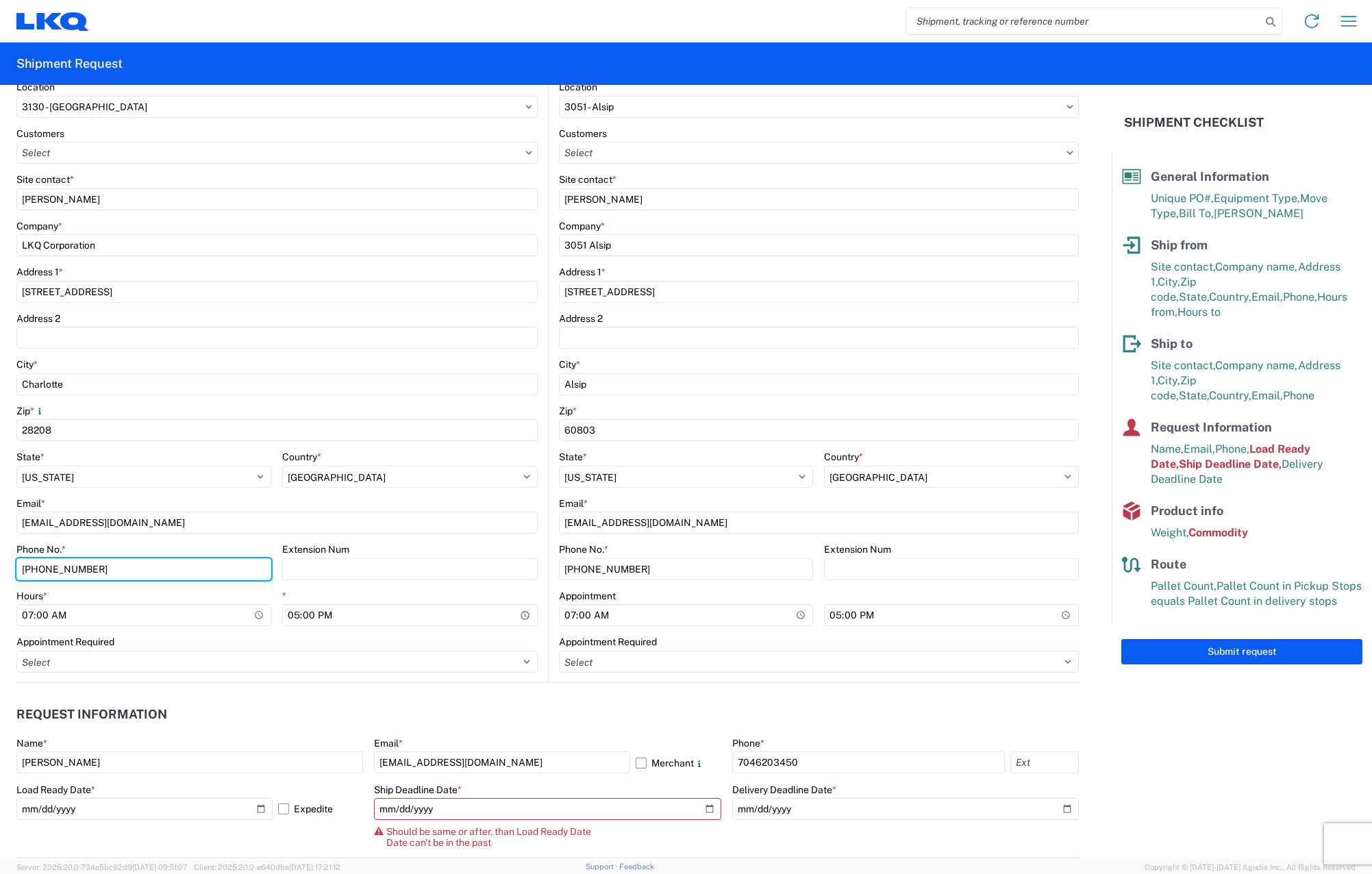
drag, startPoint x: 199, startPoint y: 565, endPoint x: 0, endPoint y: 578, distance: 199.4
click at [0, 578] on html "Home Shipment request Shipment tracking Shipment Request General Information Te…" at bounding box center [686, 437] width 1372 height 874
click at [54, 568] on input "70469203450" at bounding box center [143, 569] width 255 height 22
type input "7046203450"
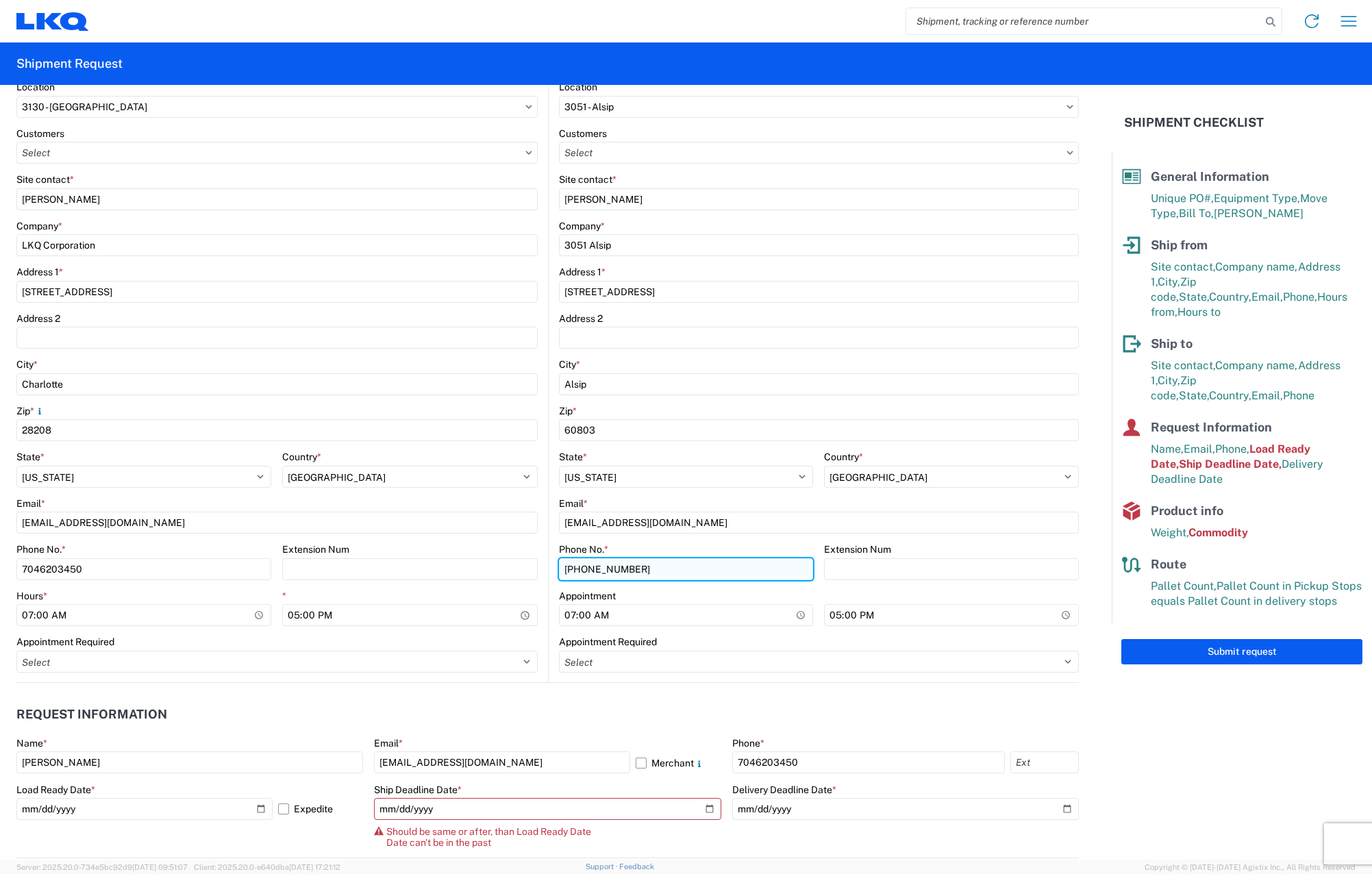
click at [525, 571] on input "[PHONE_NUMBER]" at bounding box center [686, 569] width 255 height 22
type input "7"
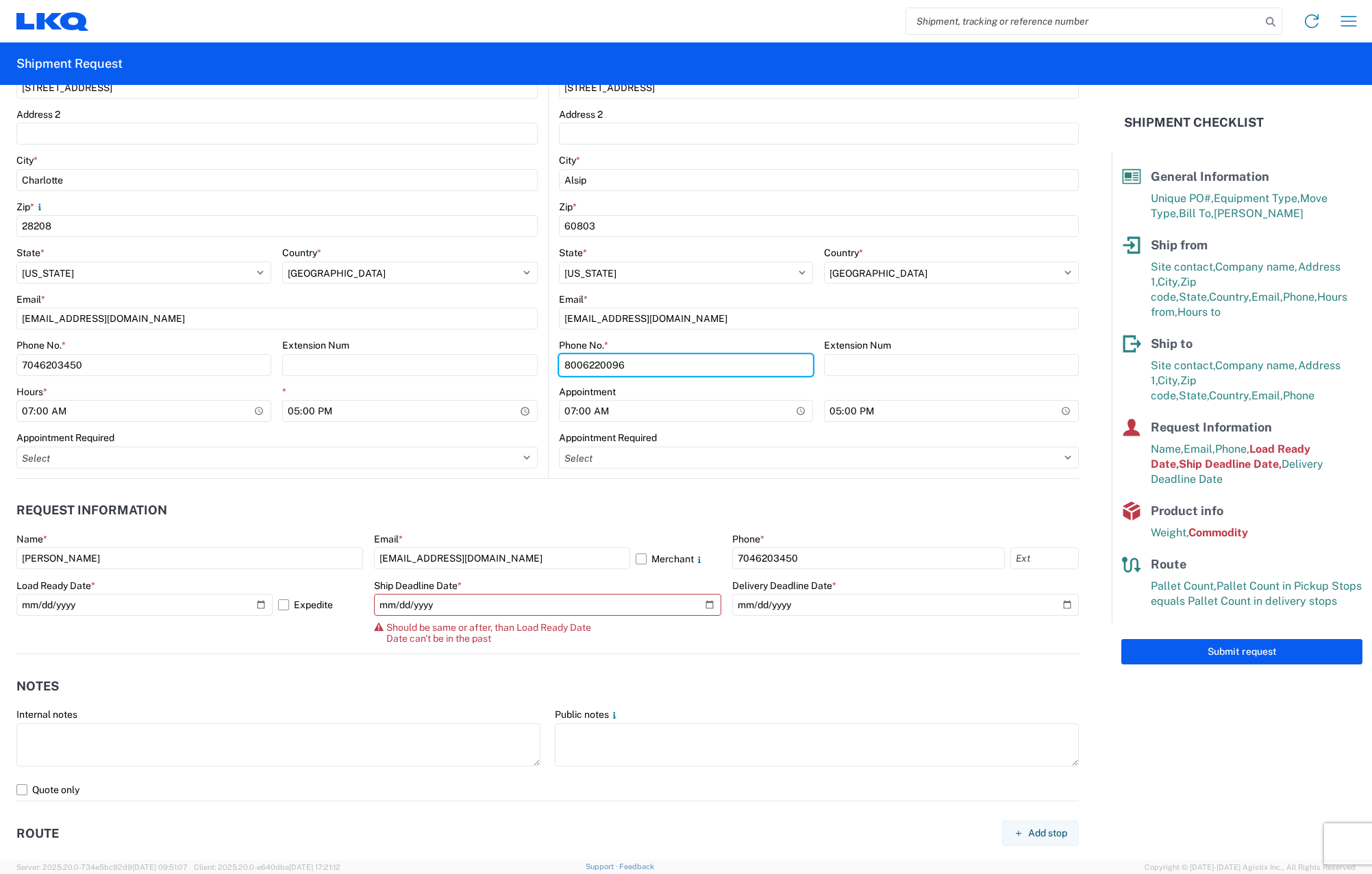
scroll to position [411, 0]
type input "8006220096"
click at [260, 602] on input "[DATE]" at bounding box center [144, 603] width 256 height 22
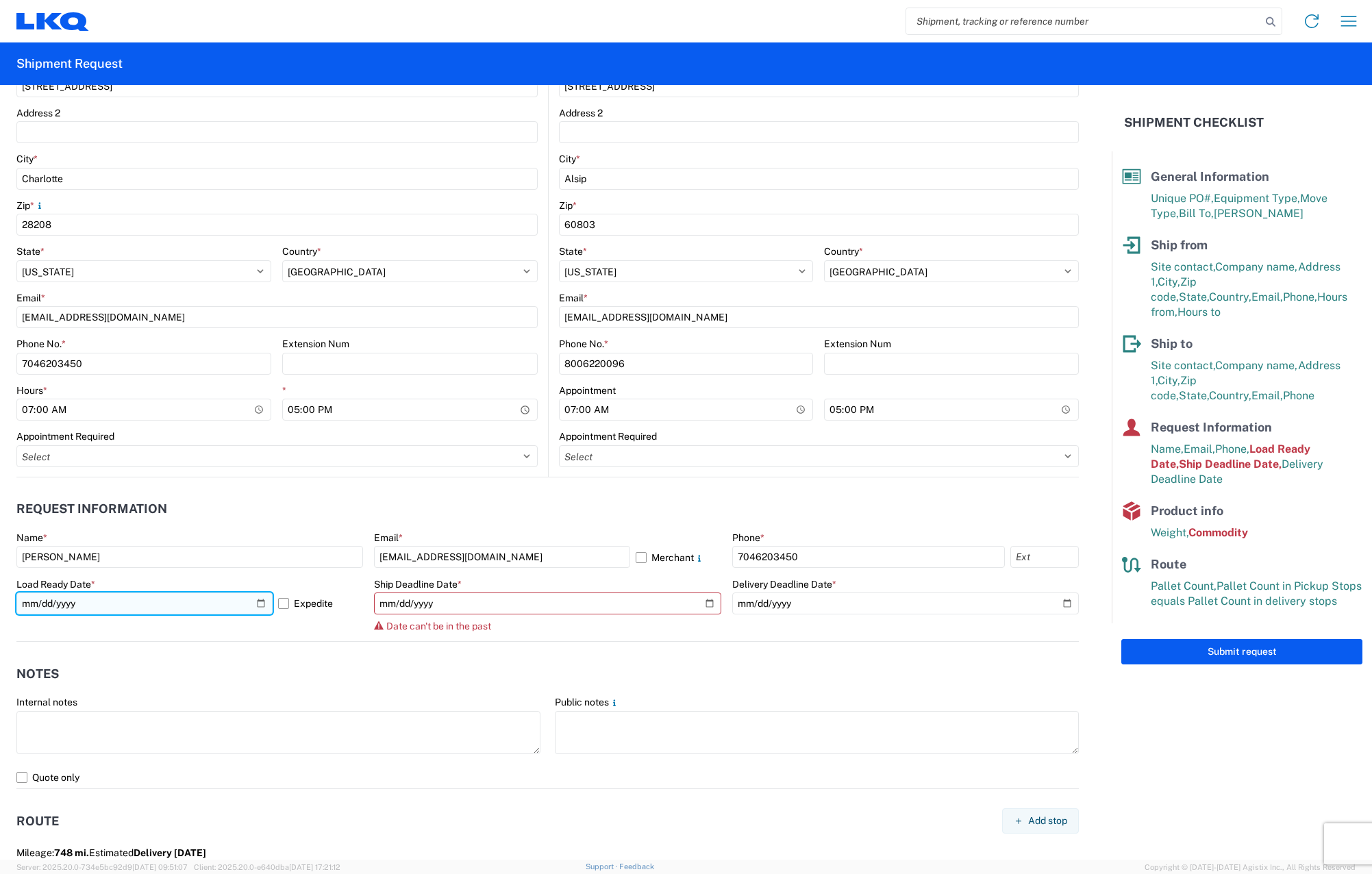
click at [257, 603] on input "[DATE]" at bounding box center [144, 603] width 256 height 22
type input "[DATE]"
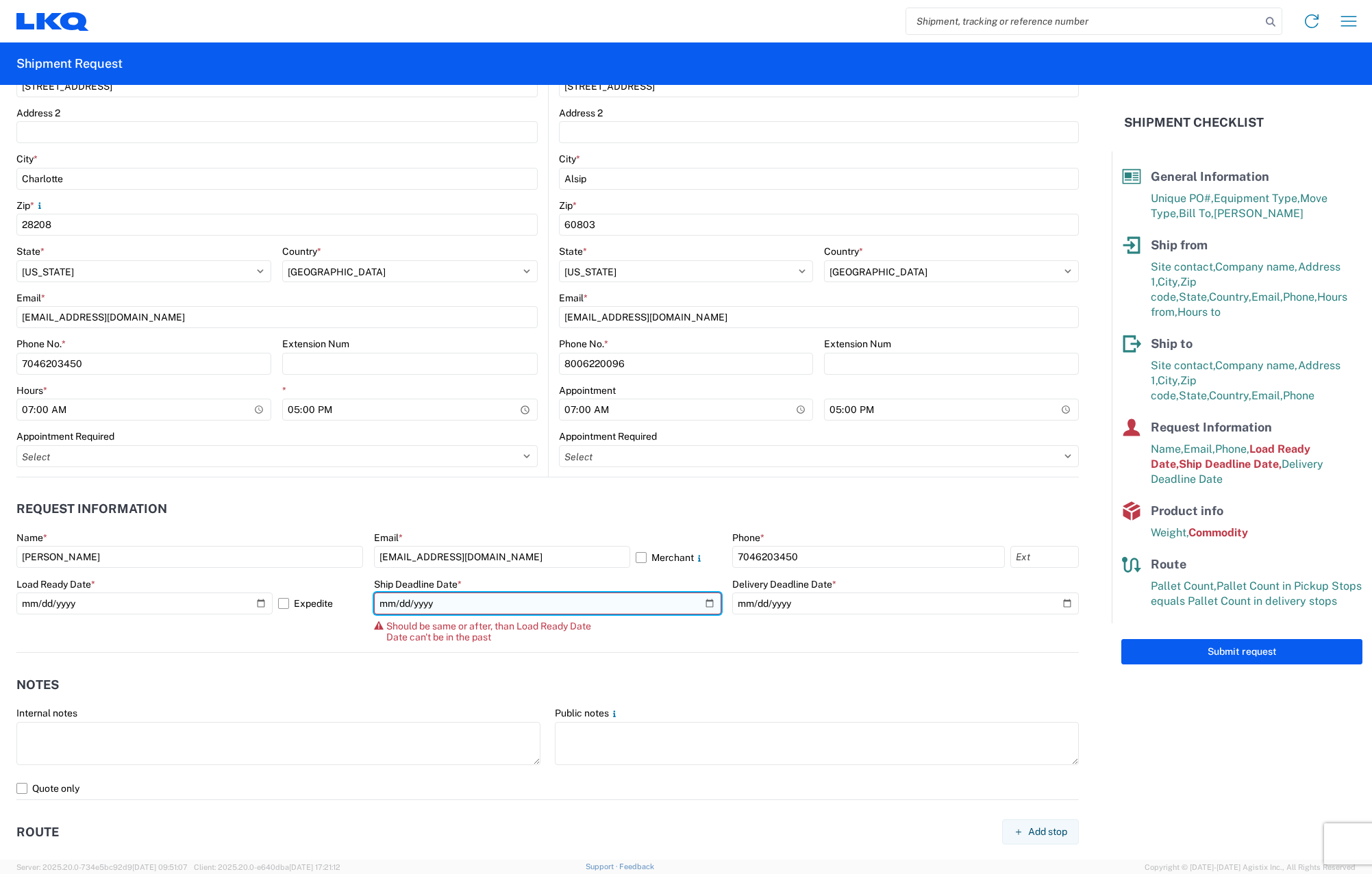
click at [525, 597] on input "[DATE]" at bounding box center [547, 603] width 346 height 22
type input "[DATE]"
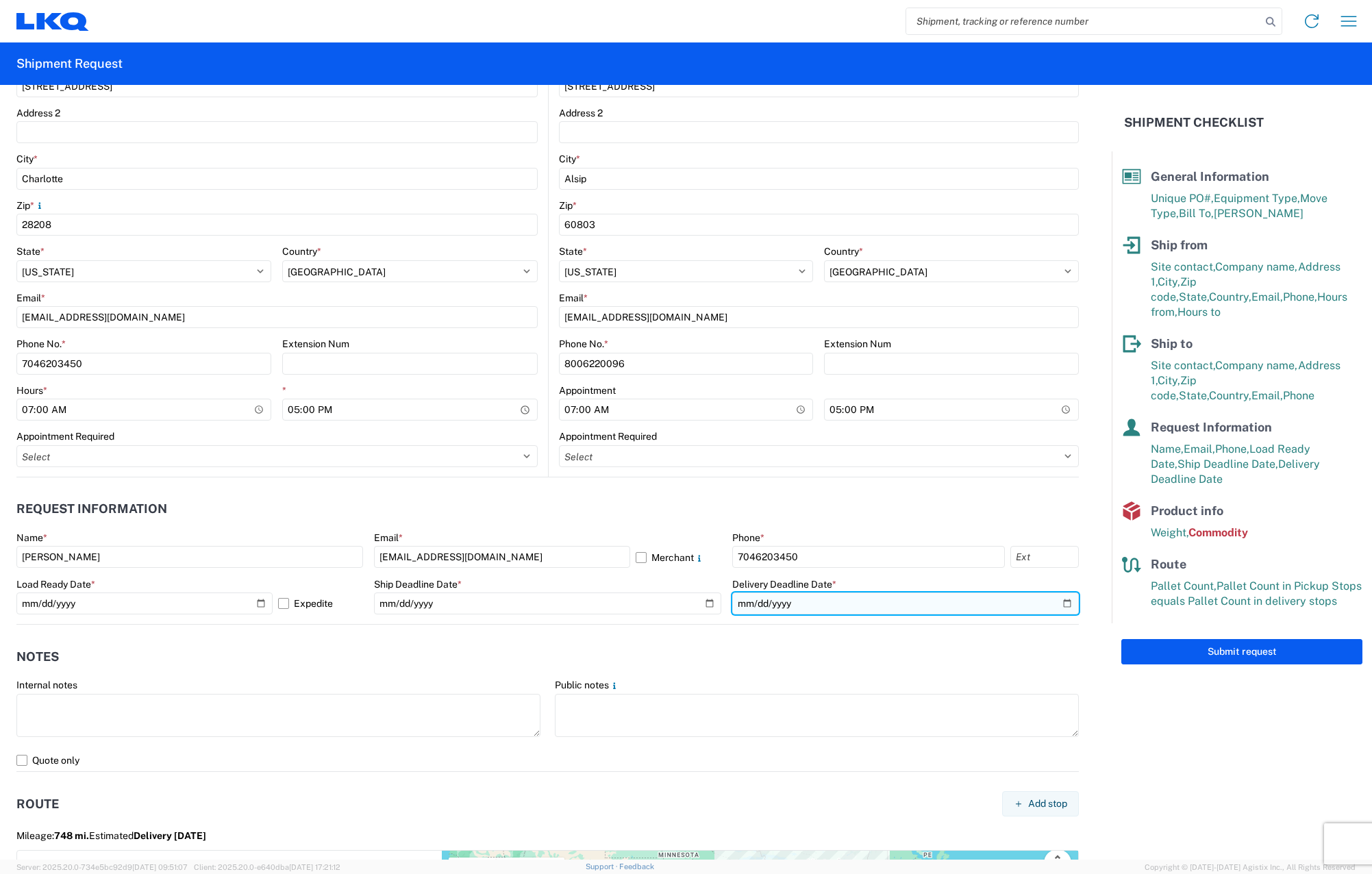
click at [525, 601] on input "[DATE]" at bounding box center [905, 603] width 346 height 22
type input "[DATE]"
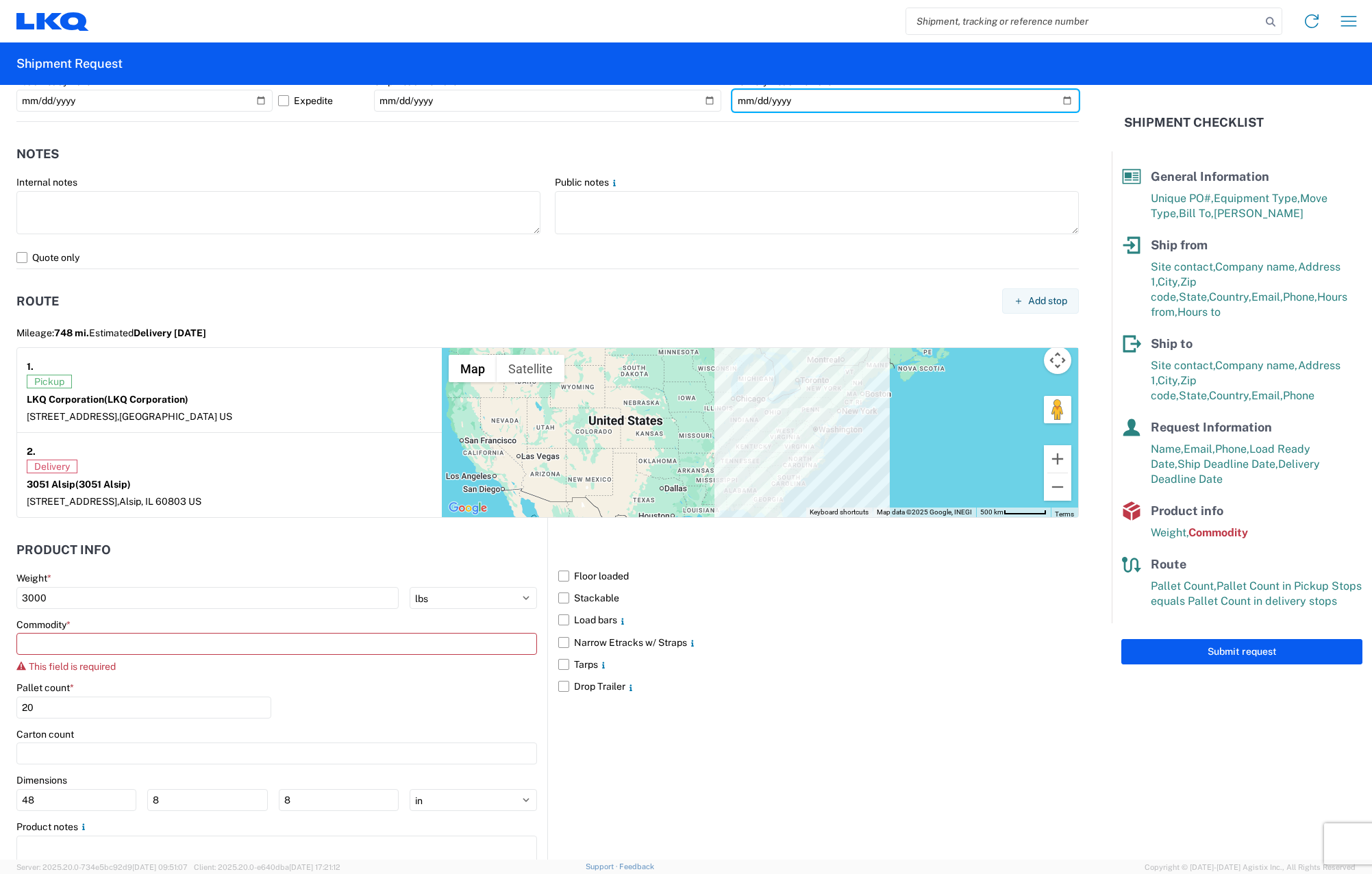
scroll to position [967, 0]
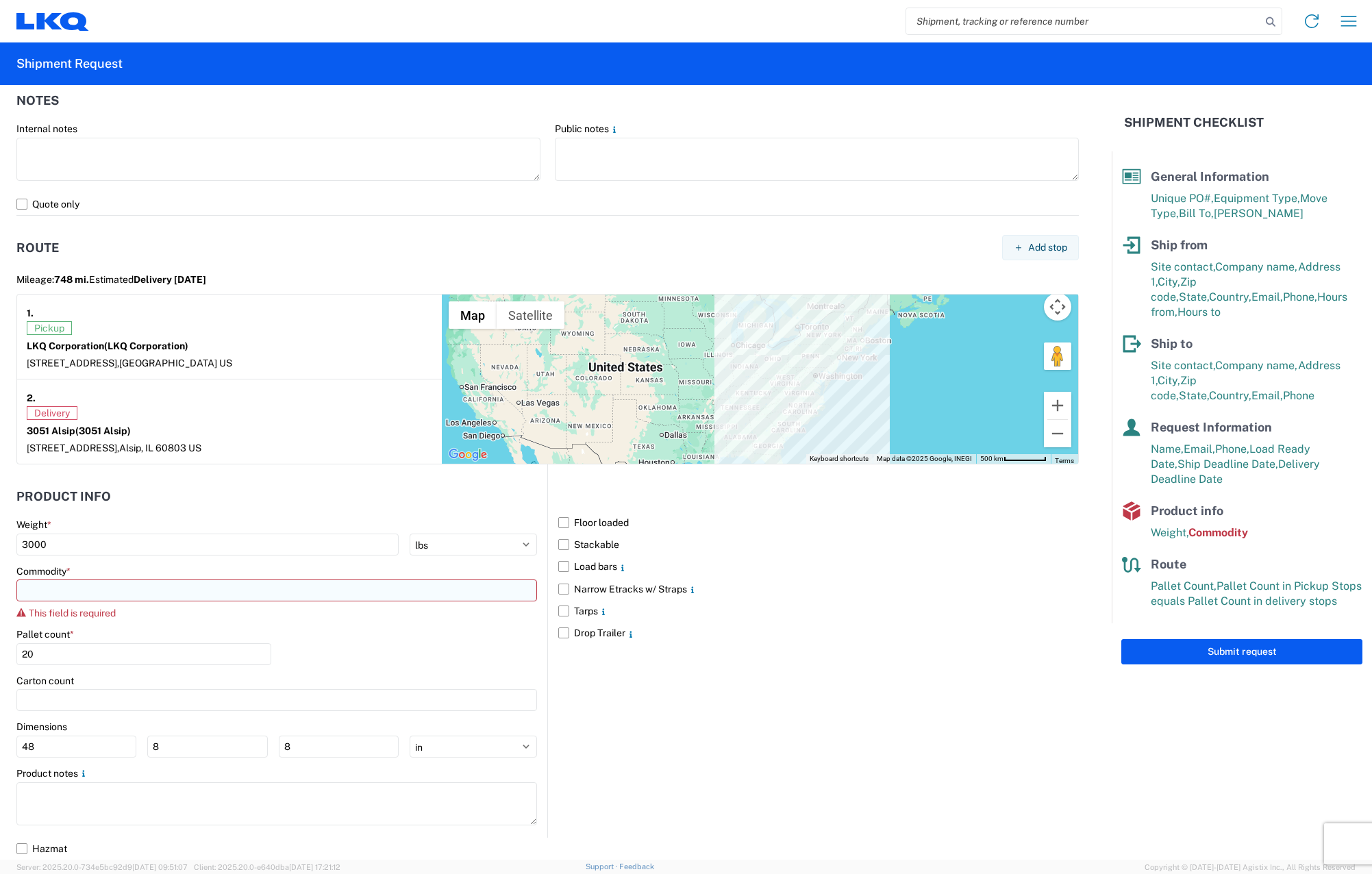
click at [220, 598] on input at bounding box center [276, 590] width 520 height 22
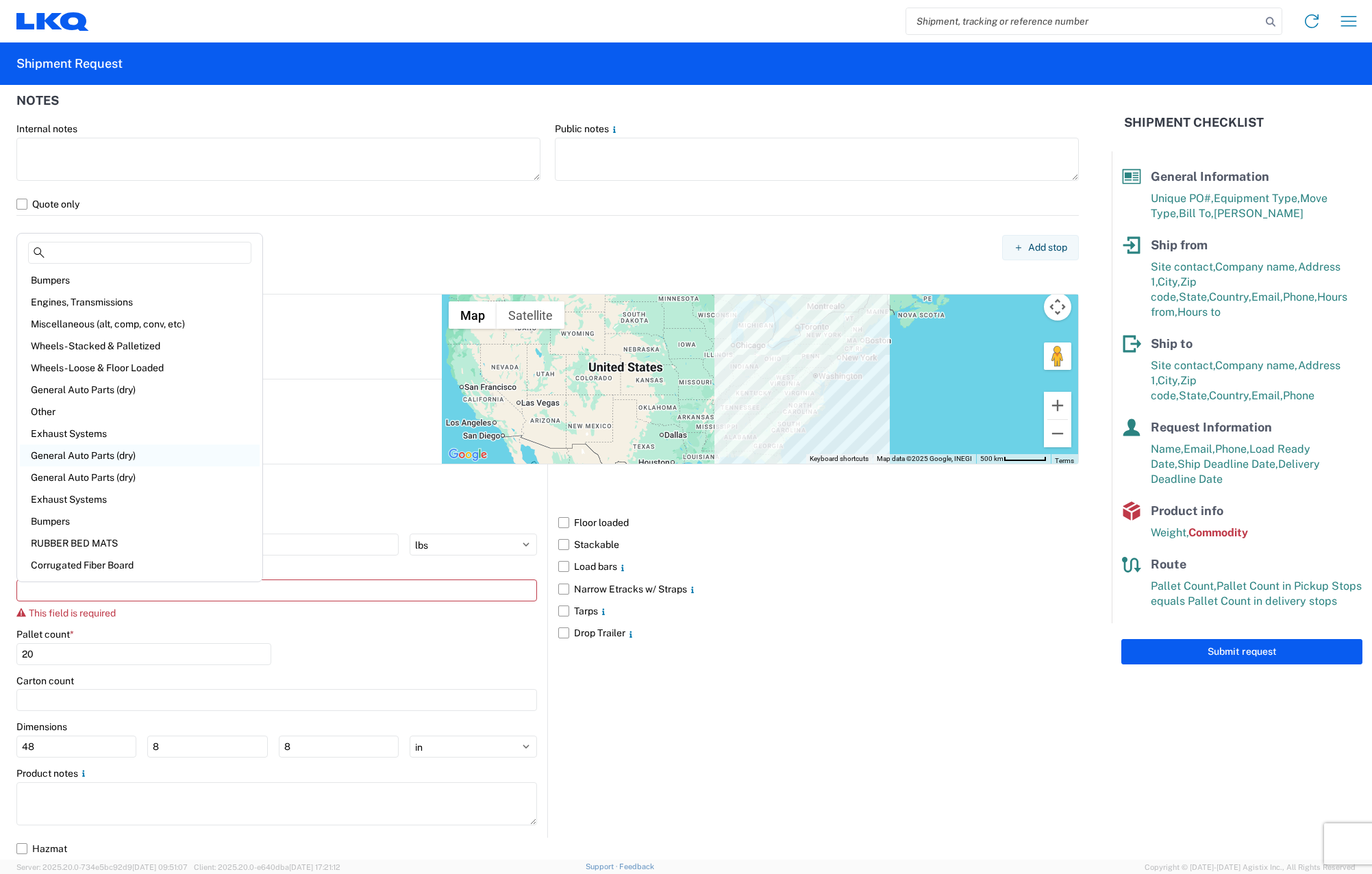
click at [157, 454] on div "General Auto Parts (dry)" at bounding box center [139, 455] width 240 height 22
type input "General Auto Parts (dry)"
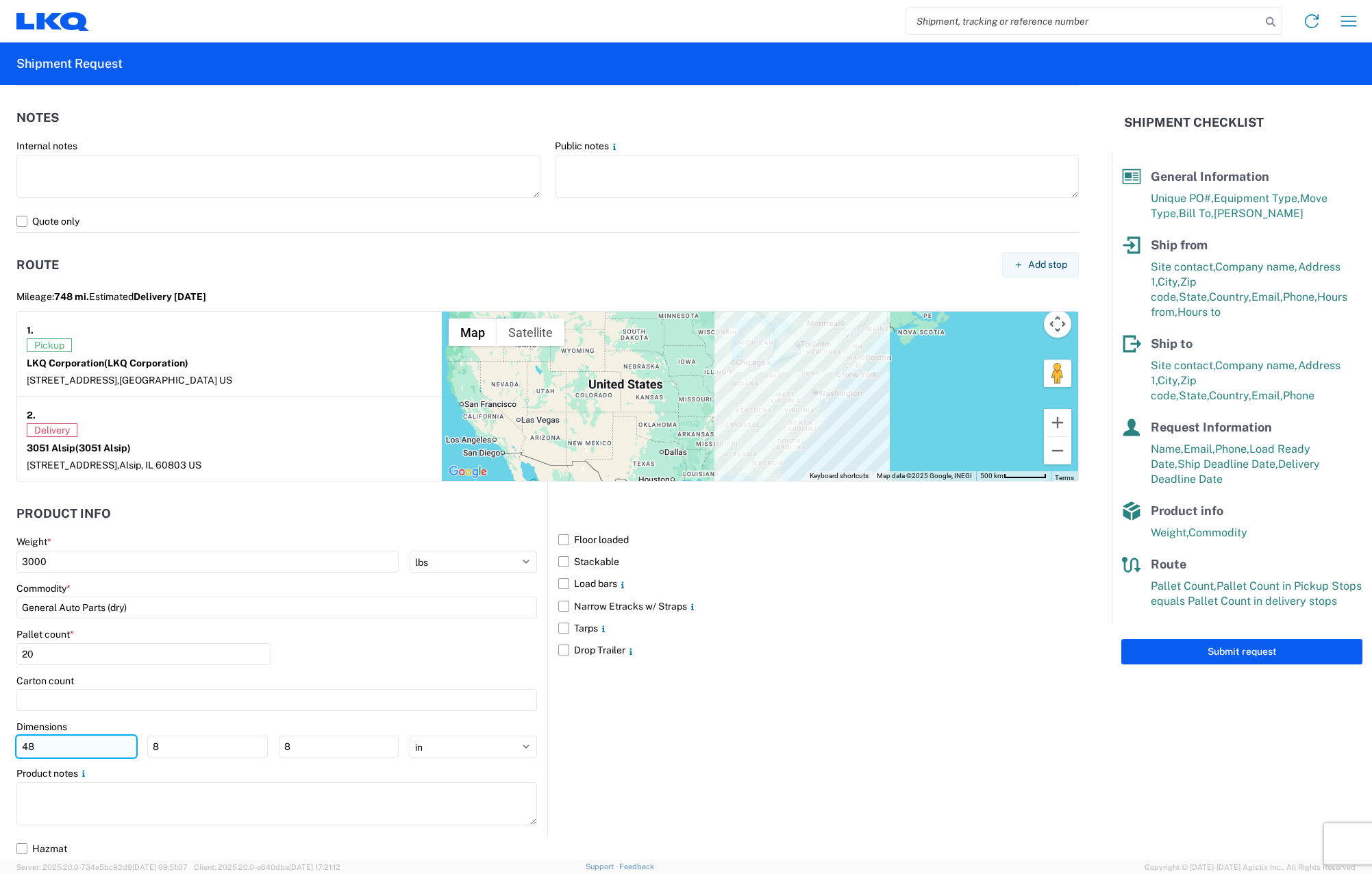
click at [103, 752] on input "48" at bounding box center [76, 746] width 120 height 22
type input "4"
type input "50"
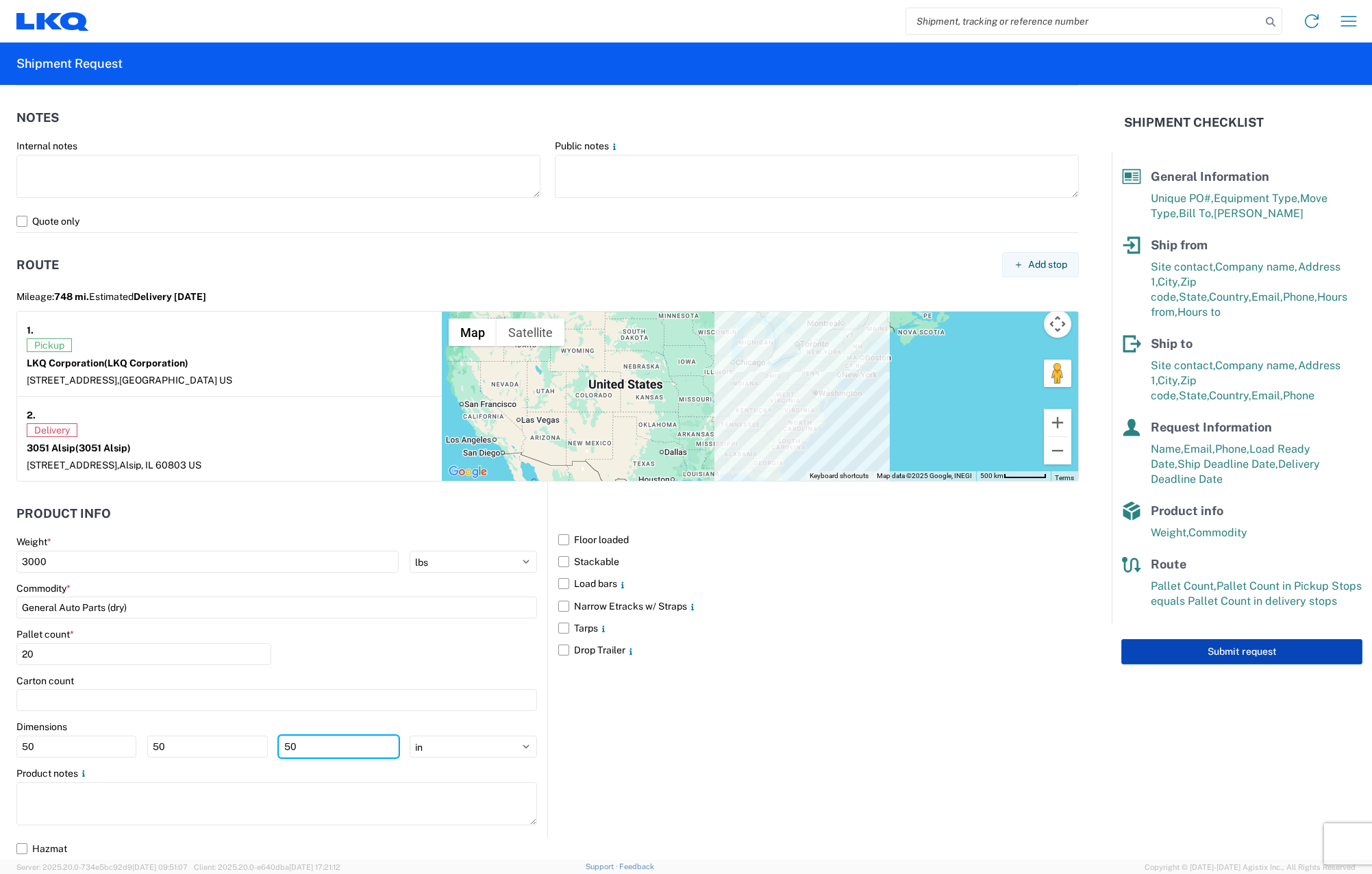
type input "50"
click at [525, 639] on button "Submit request" at bounding box center [1242, 651] width 241 height 25
